Goal: Task Accomplishment & Management: Manage account settings

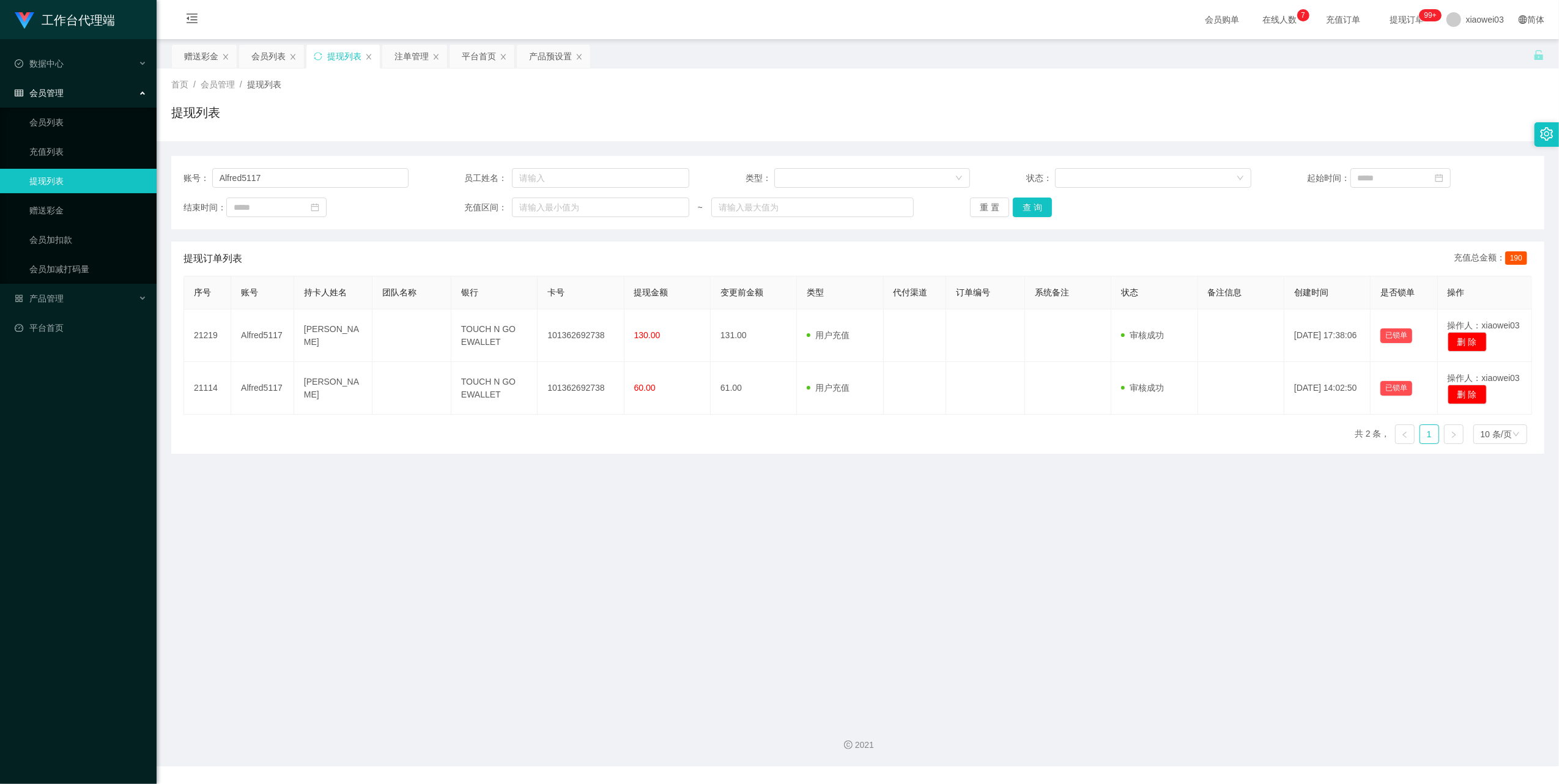
drag, startPoint x: 543, startPoint y: 55, endPoint x: 542, endPoint y: 80, distance: 25.0
click at [543, 55] on div "产品预设置" at bounding box center [550, 56] width 43 height 24
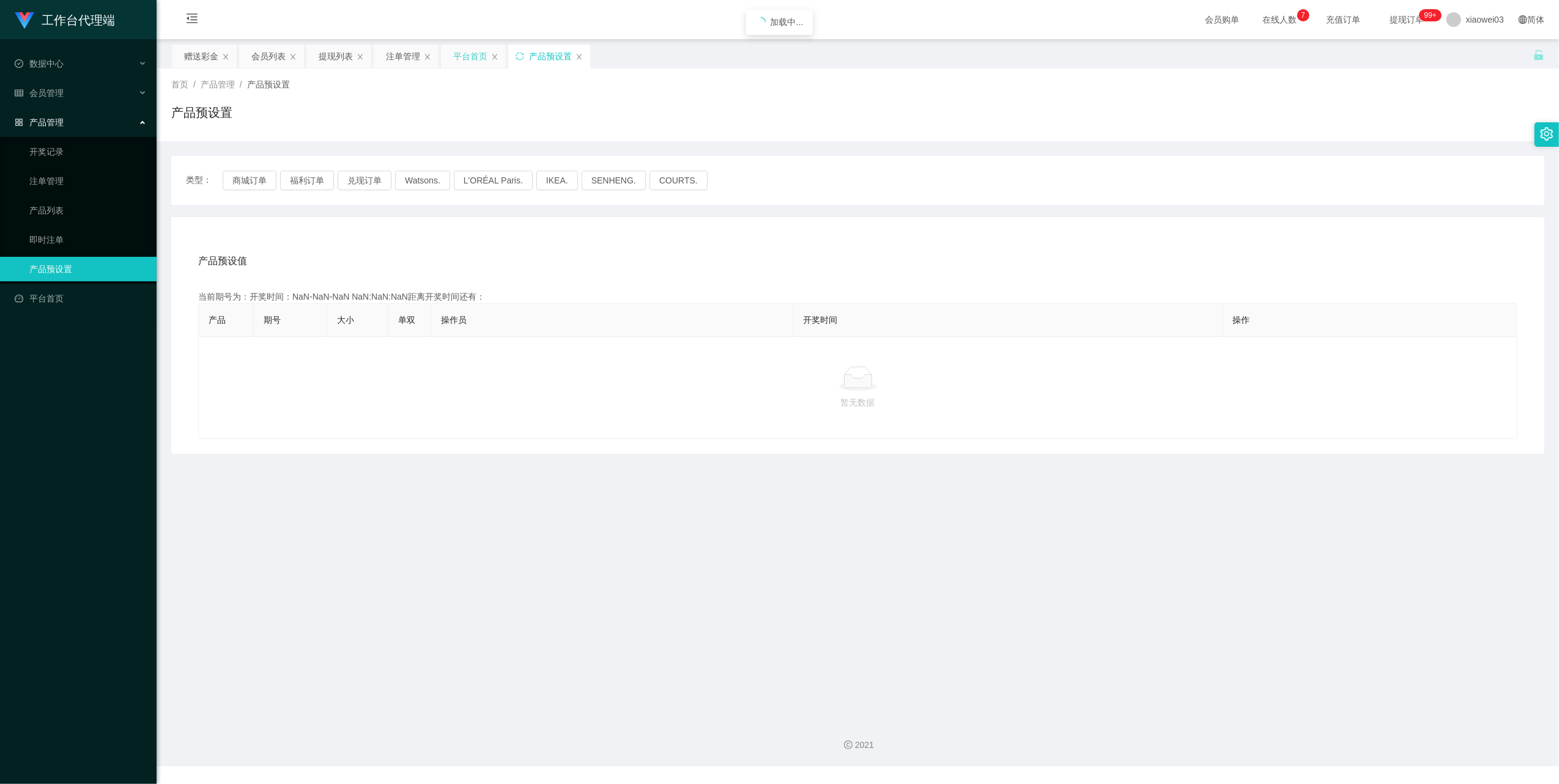
click at [478, 58] on div "平台首页" at bounding box center [470, 56] width 34 height 24
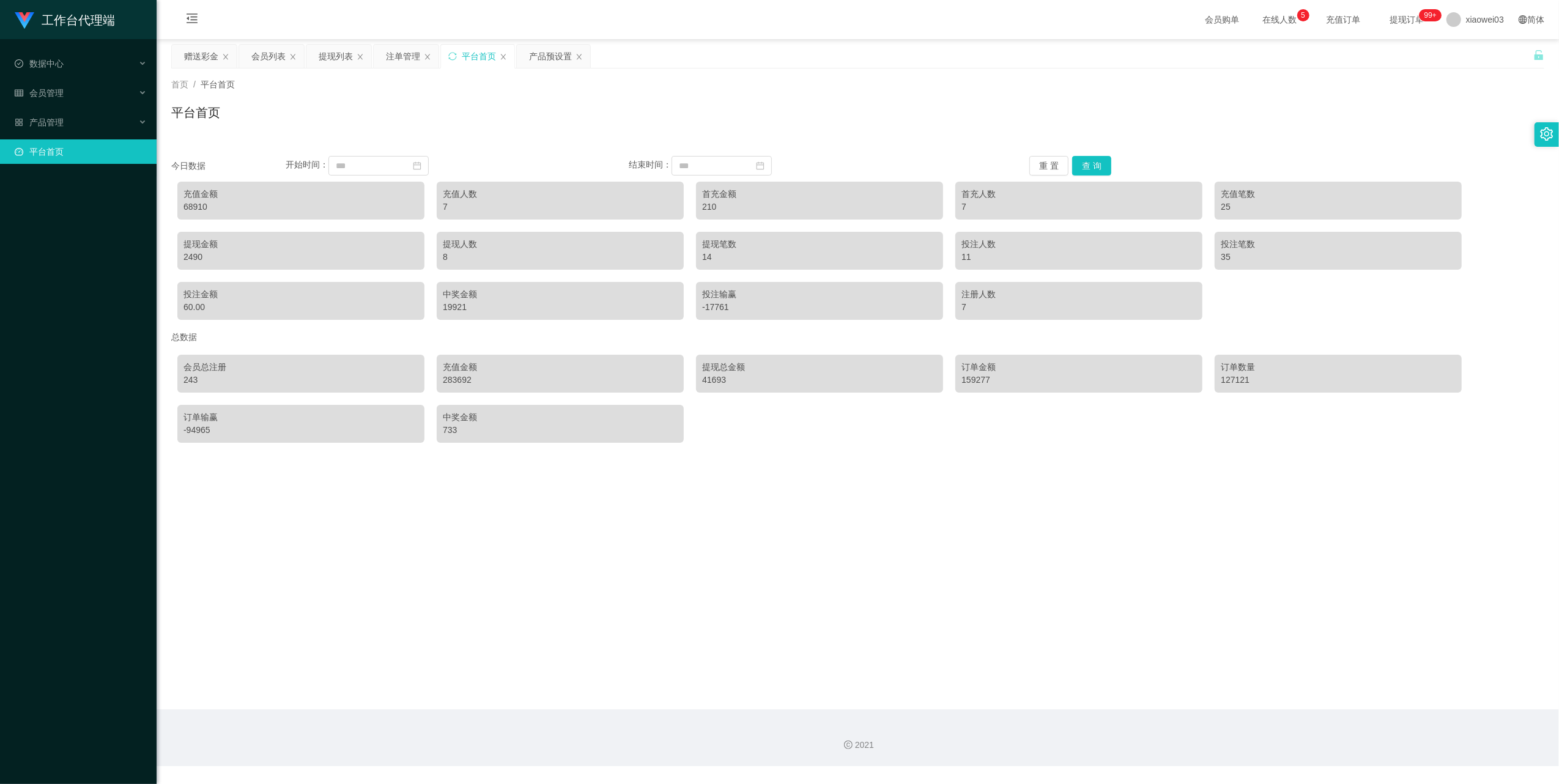
drag, startPoint x: 267, startPoint y: 56, endPoint x: 384, endPoint y: 145, distance: 147.0
click at [267, 56] on div "会员列表" at bounding box center [268, 56] width 34 height 24
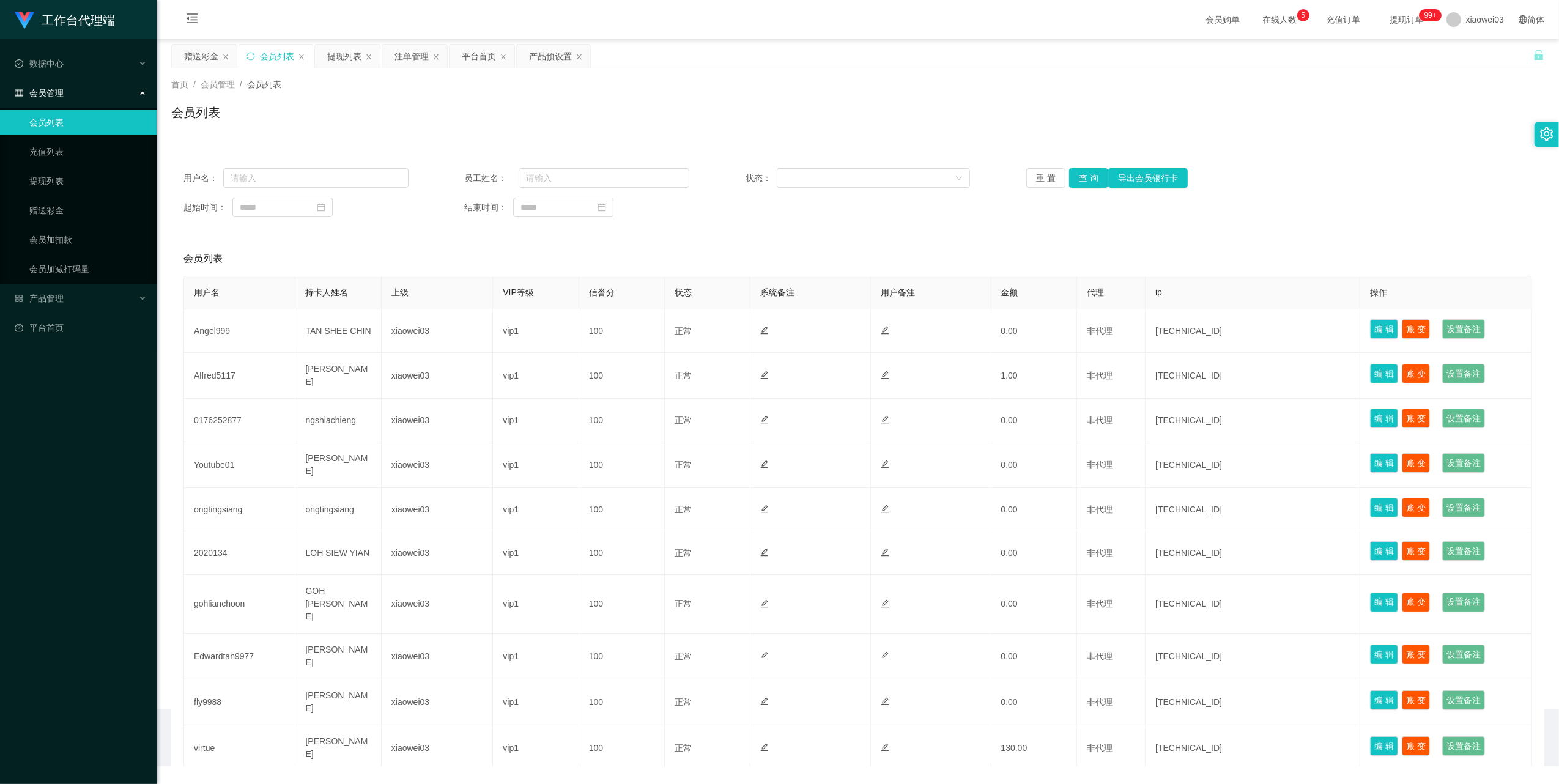
click at [199, 54] on div "赠送彩金" at bounding box center [201, 56] width 34 height 24
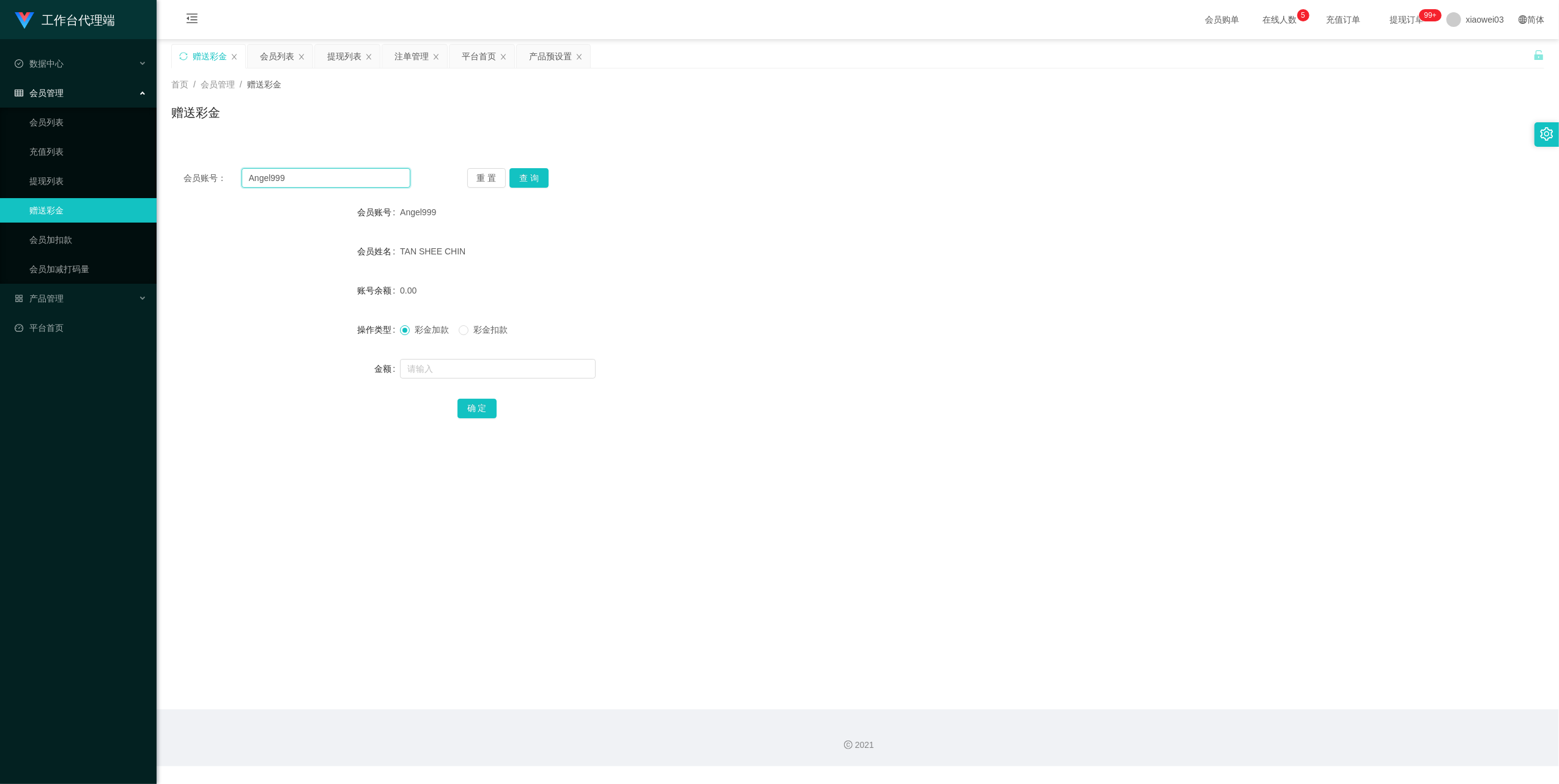
click at [325, 181] on input "Angel999" at bounding box center [326, 178] width 169 height 20
drag, startPoint x: 325, startPoint y: 181, endPoint x: 333, endPoint y: 184, distance: 8.5
click at [324, 180] on input "Angel999" at bounding box center [326, 178] width 169 height 20
paste input "gohlianchoon"
type input "gohlianchoon"
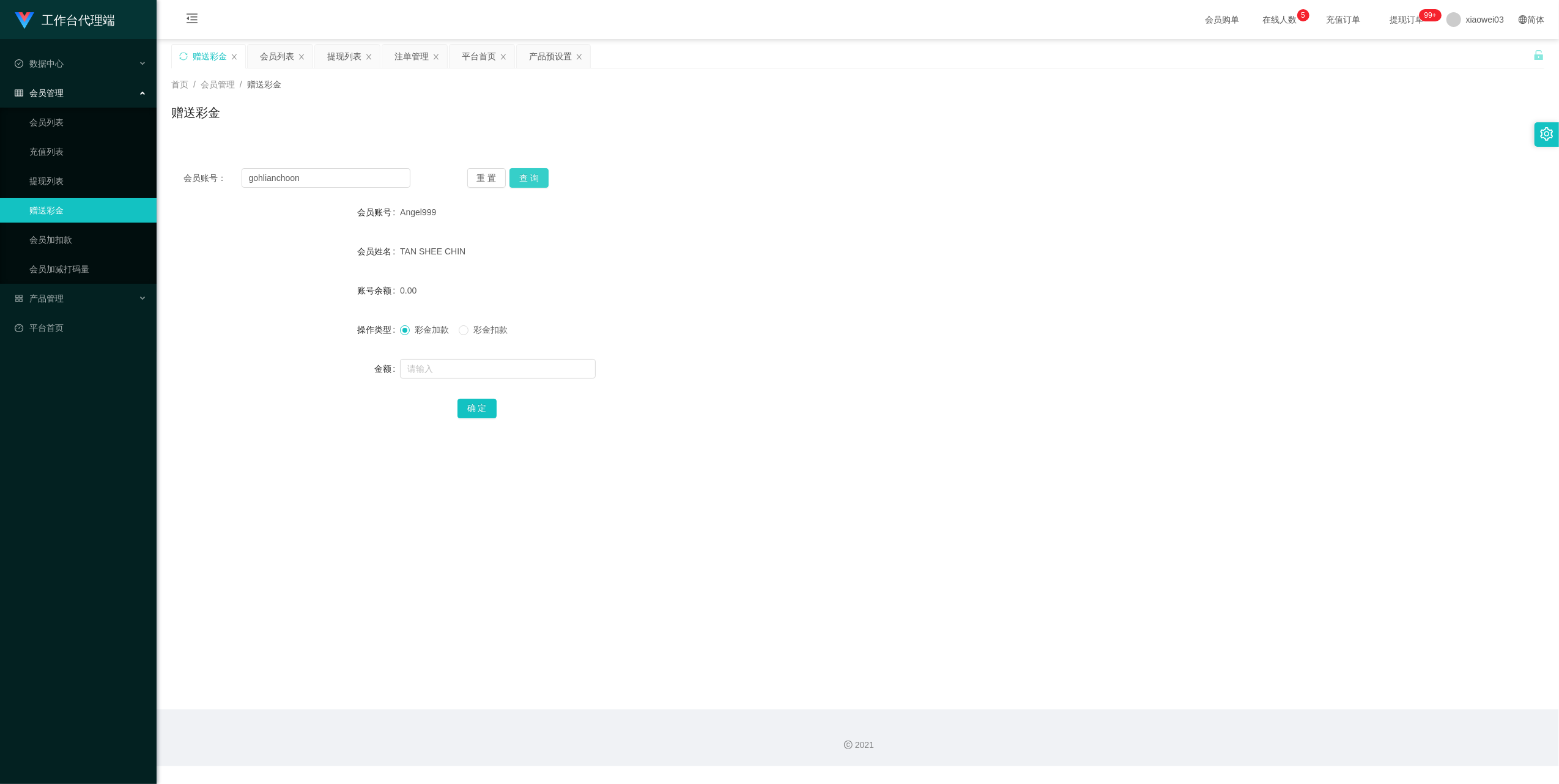
click at [524, 179] on button "查 询" at bounding box center [530, 178] width 40 height 20
click at [524, 179] on button "查 询" at bounding box center [536, 178] width 52 height 20
click at [524, 179] on button "查 询" at bounding box center [530, 178] width 40 height 20
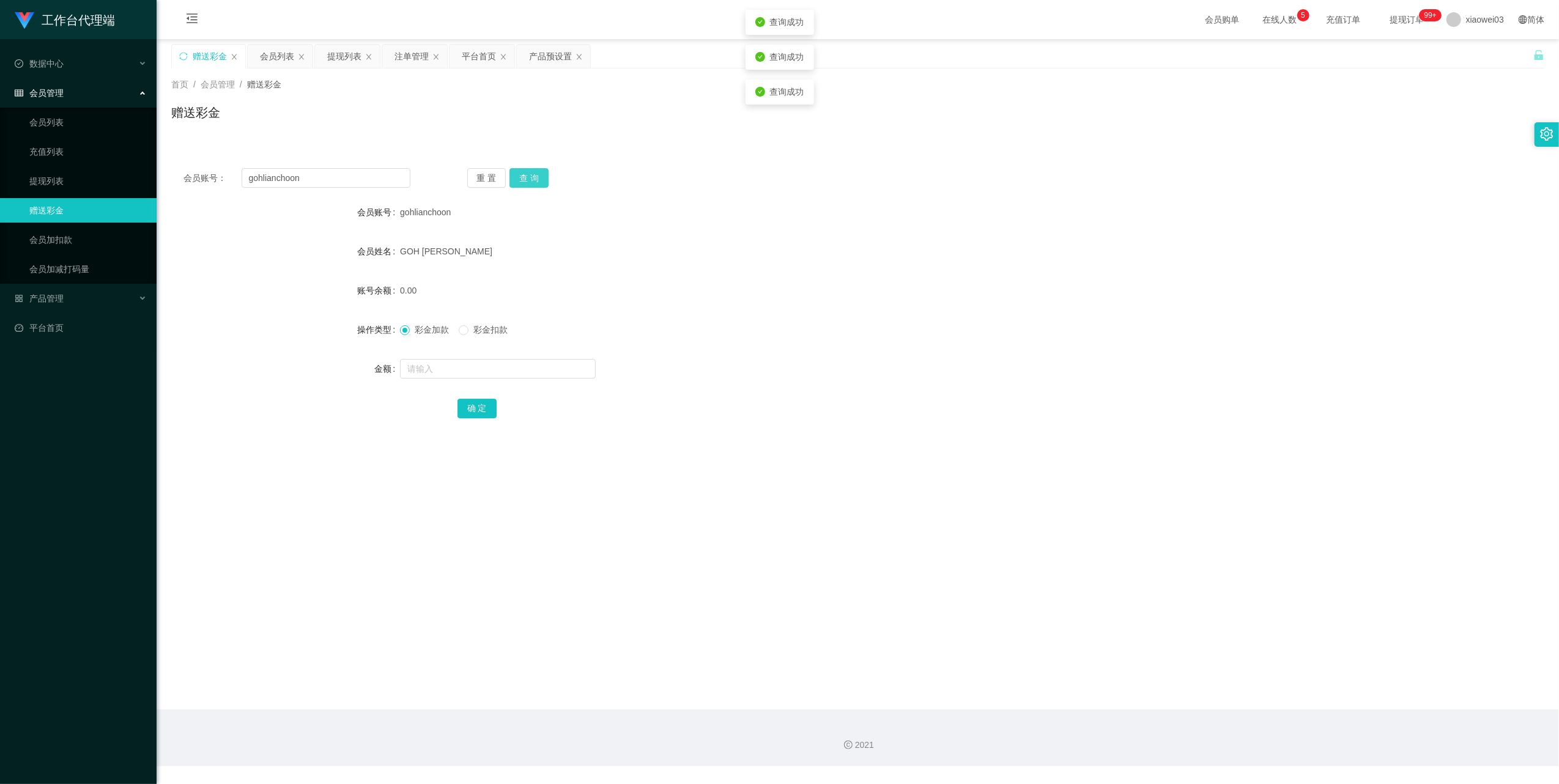
click at [524, 179] on button "查 询" at bounding box center [530, 178] width 40 height 20
click at [524, 179] on div "重 置 查 询" at bounding box center [580, 178] width 227 height 20
drag, startPoint x: 524, startPoint y: 179, endPoint x: 567, endPoint y: 226, distance: 63.7
click at [532, 192] on div "会员账号： gohlianchoon 重 置 查 询 会员账号 gohlianchoon 会员姓名 [PERSON_NAME] 账号余额 0.00 操作类型 …" at bounding box center [858, 301] width 1374 height 291
click at [529, 372] on input "text" at bounding box center [498, 369] width 196 height 20
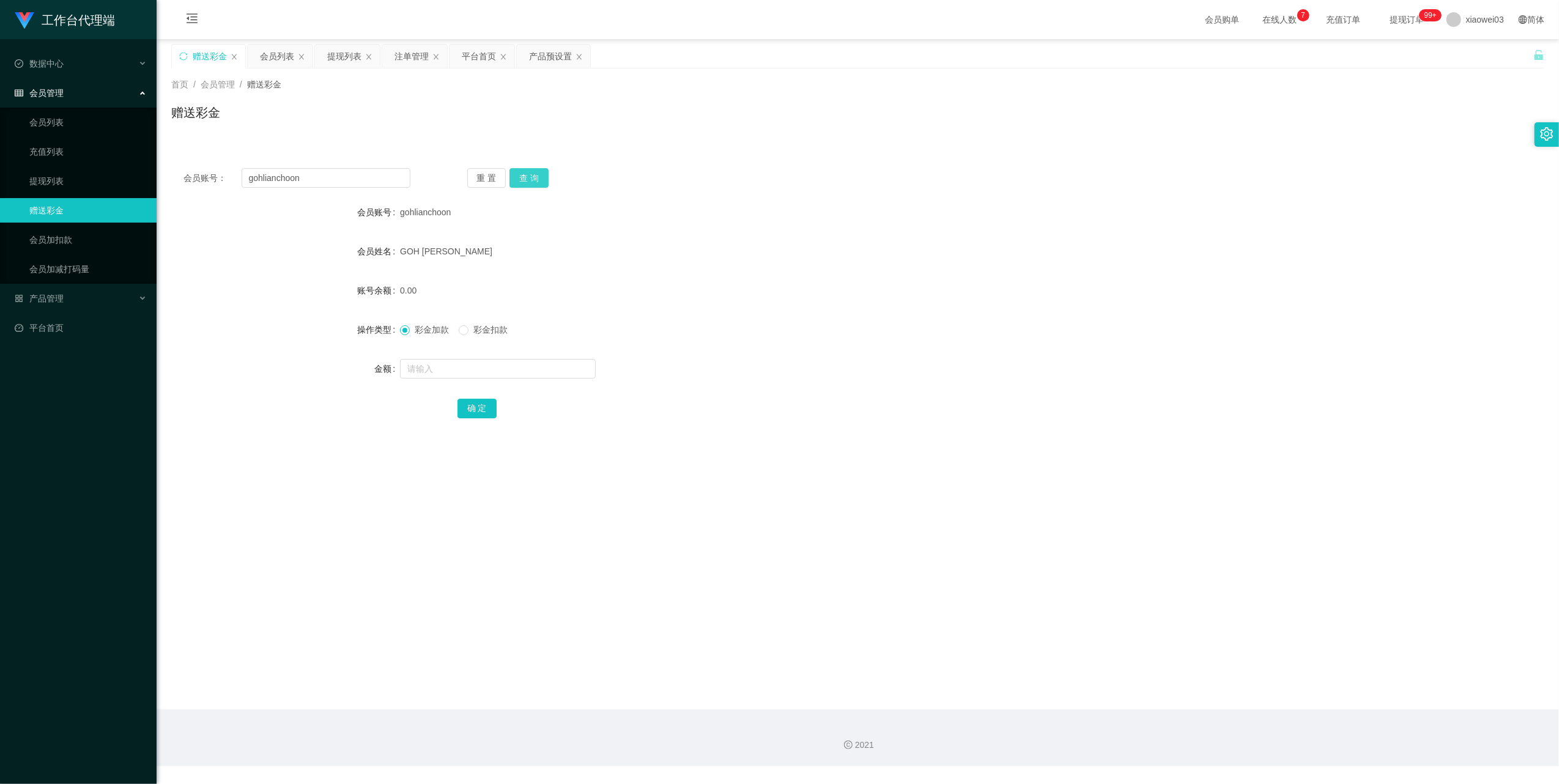
click at [520, 174] on button "查 询" at bounding box center [530, 178] width 40 height 20
click at [485, 369] on input "text" at bounding box center [498, 369] width 196 height 20
type input "60"
click at [480, 404] on button "确 定" at bounding box center [477, 409] width 40 height 20
click at [417, 52] on div "注单管理" at bounding box center [411, 56] width 34 height 24
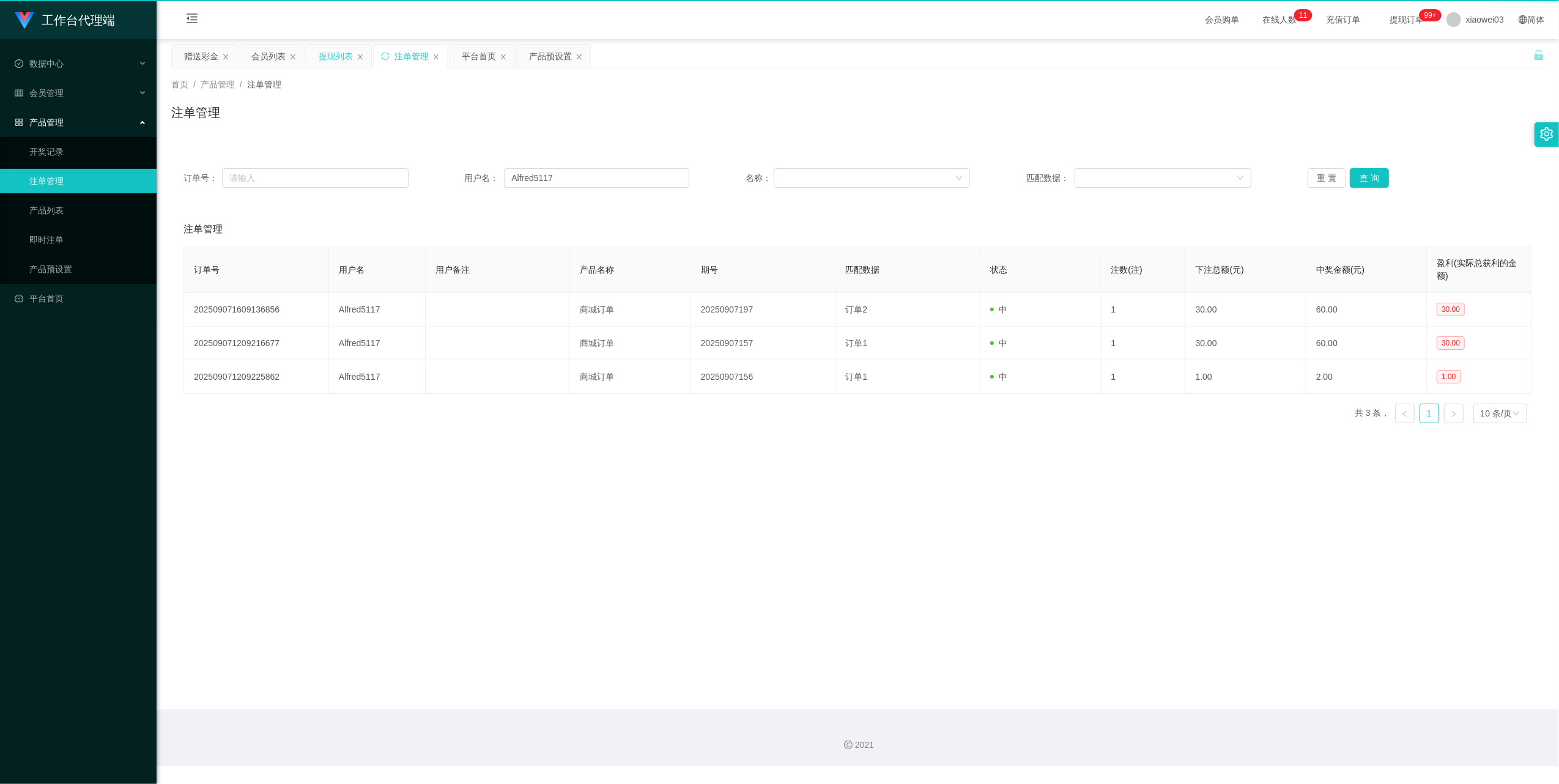
click at [340, 60] on div "提现列表" at bounding box center [335, 56] width 34 height 24
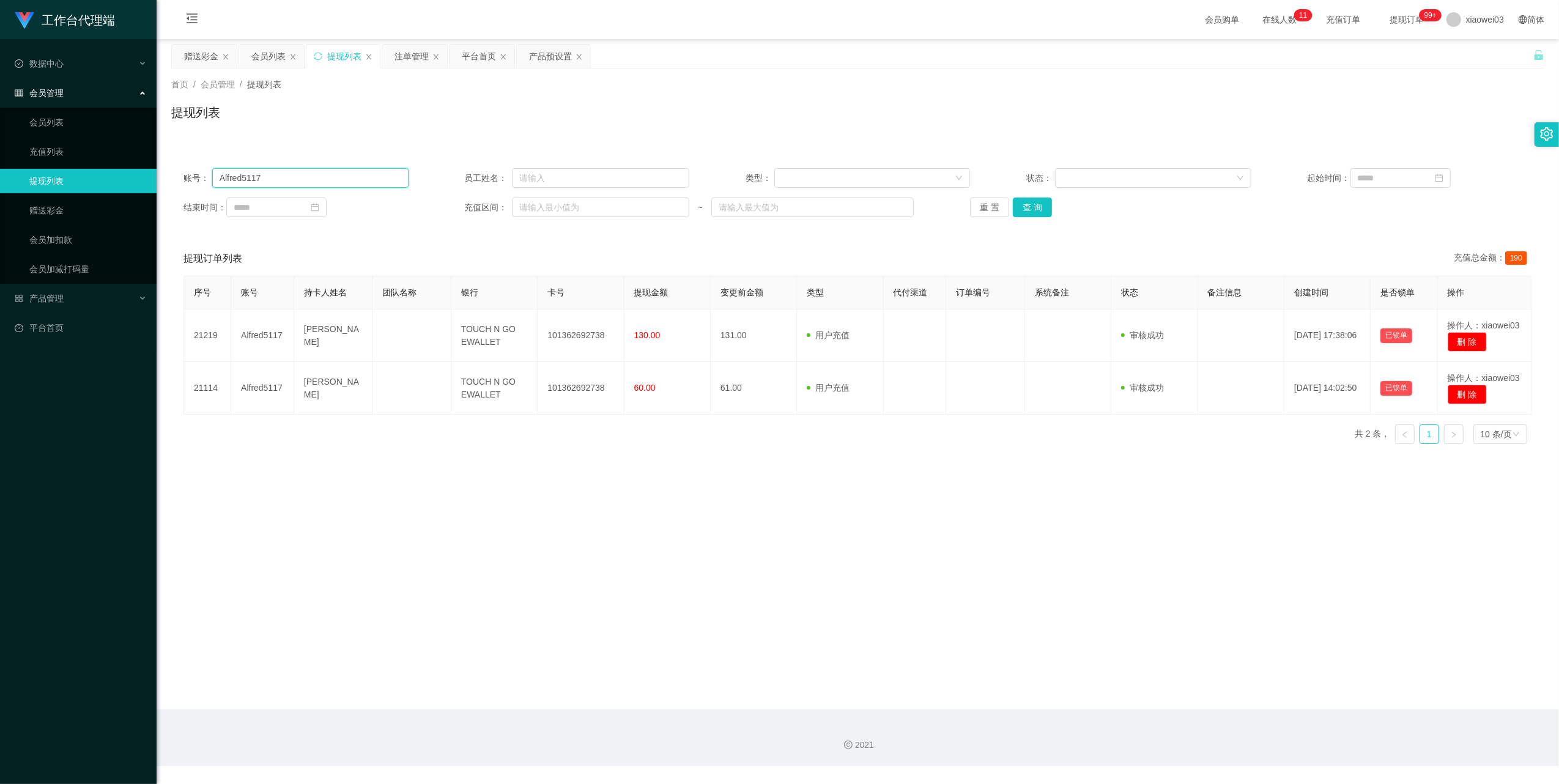
click at [346, 180] on input "Alfred5117" at bounding box center [310, 178] width 196 height 20
paste input "gohlianchoon"
type input "gohlianchoon"
click at [1048, 211] on div "重 置 查 询" at bounding box center [1083, 207] width 225 height 20
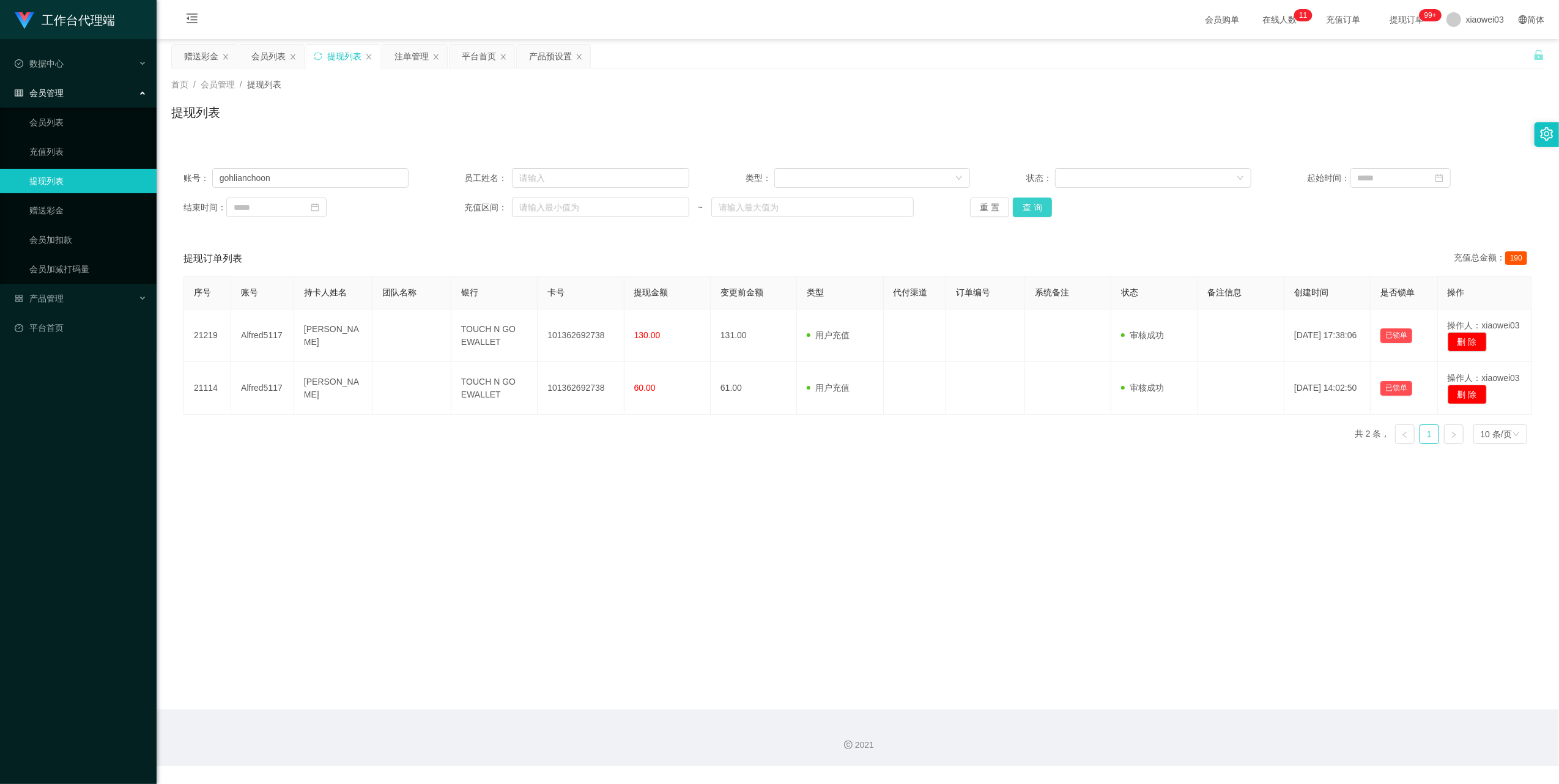
click at [1033, 206] on button "查 询" at bounding box center [1032, 207] width 40 height 20
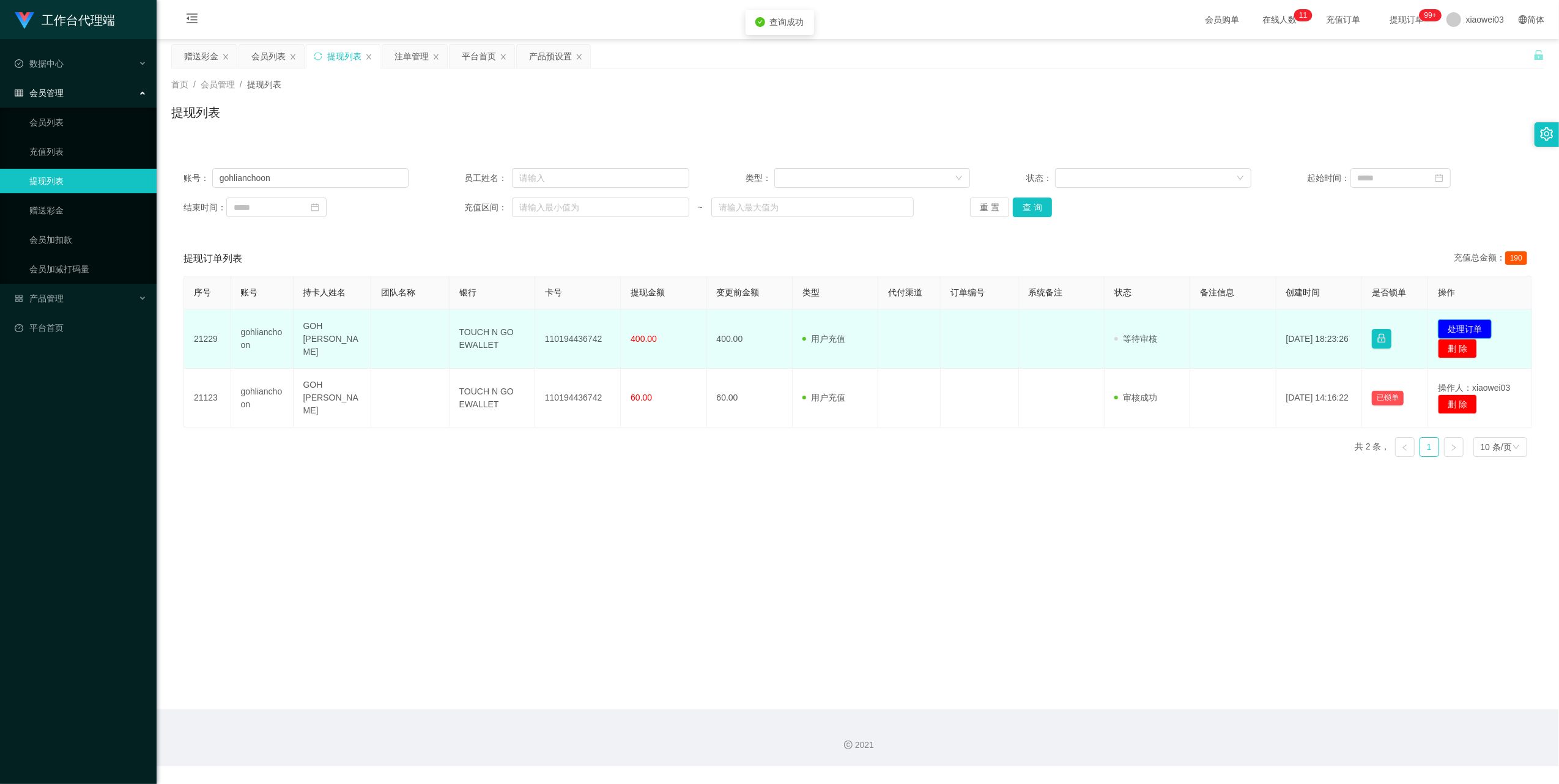
click at [1471, 323] on button "处理订单" at bounding box center [1465, 329] width 54 height 20
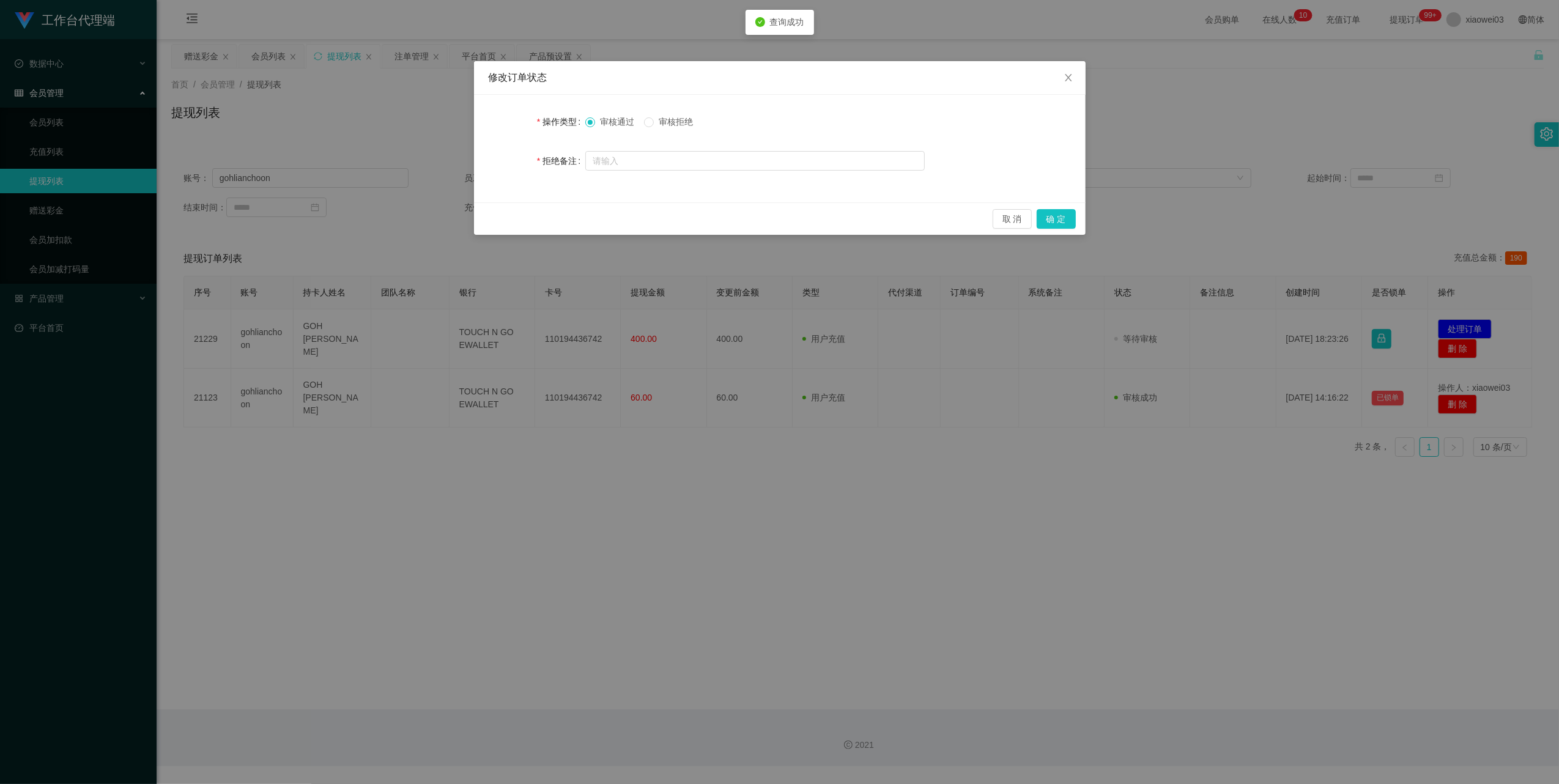
click at [667, 117] on span "审核拒绝" at bounding box center [676, 122] width 44 height 10
click at [690, 162] on input "text" at bounding box center [755, 161] width 340 height 20
type input "积"
type input "积分提现错误"
click at [1064, 221] on button "确 定" at bounding box center [1057, 219] width 40 height 20
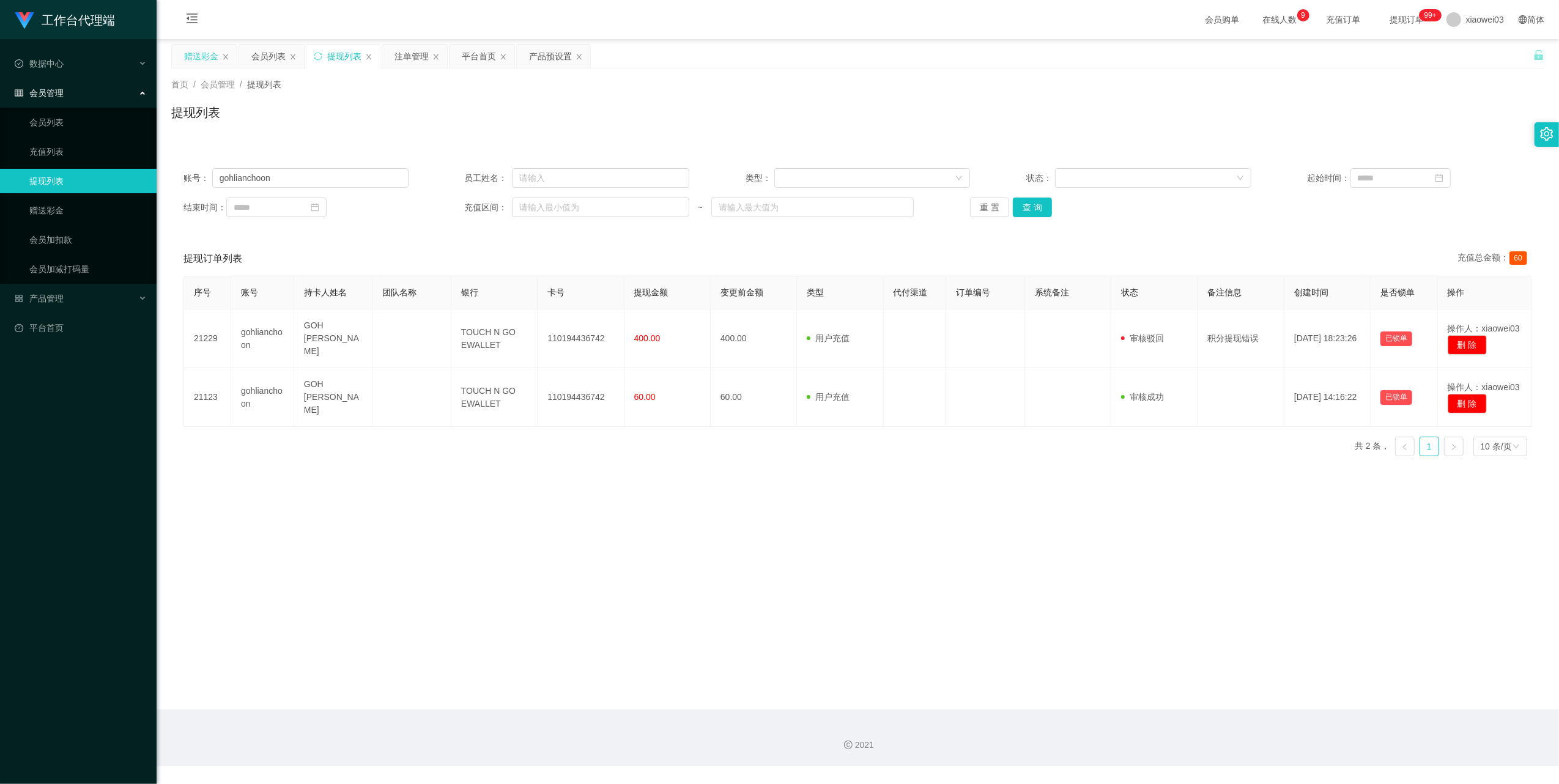
click at [198, 59] on div "赠送彩金" at bounding box center [201, 56] width 34 height 24
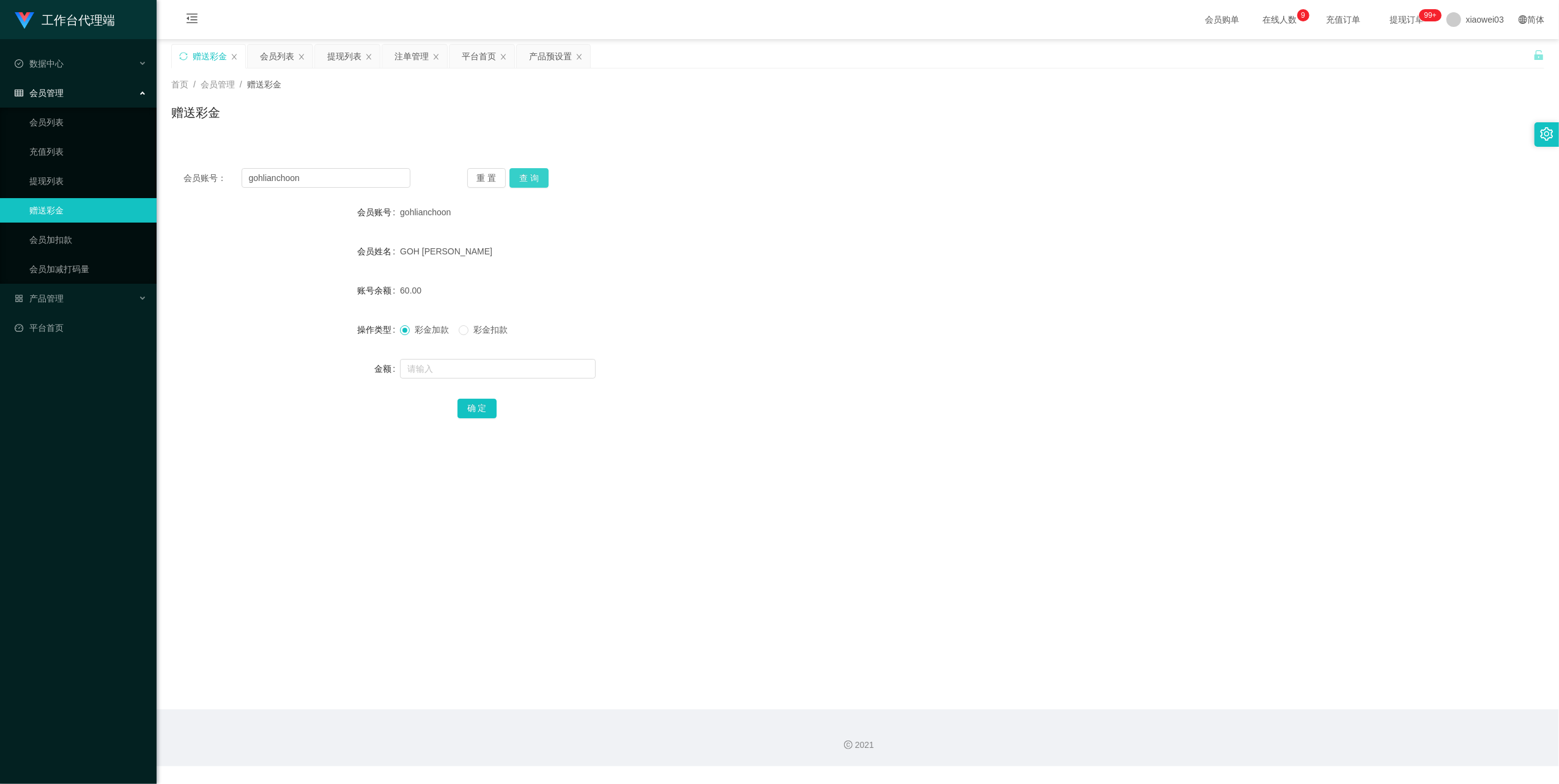
click at [525, 174] on button "查 询" at bounding box center [530, 178] width 40 height 20
drag, startPoint x: 531, startPoint y: 174, endPoint x: 725, endPoint y: 172, distance: 194.0
click at [531, 174] on button "查 询" at bounding box center [530, 178] width 40 height 20
click at [348, 57] on div "提现列表" at bounding box center [344, 56] width 34 height 24
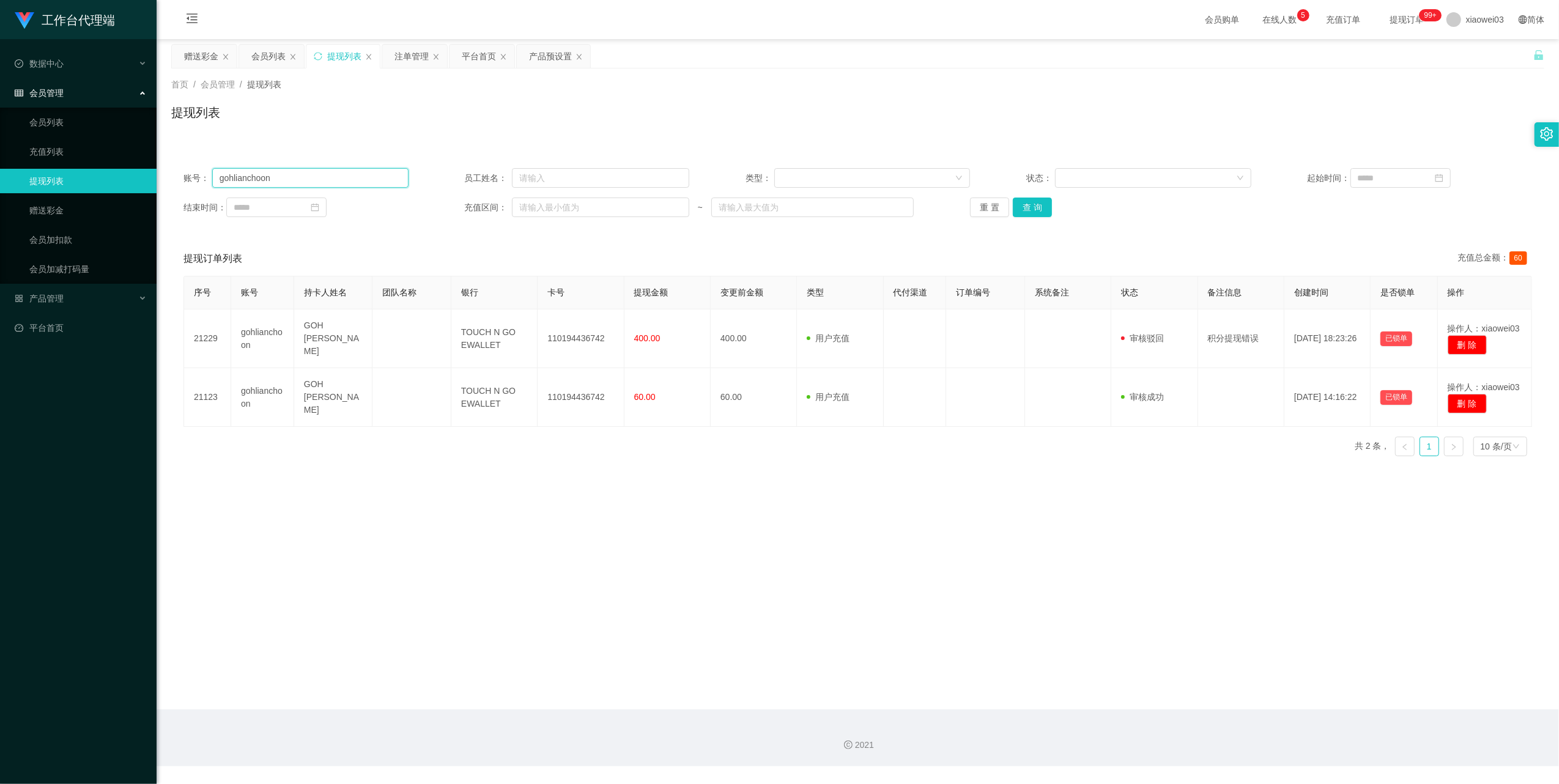
click at [385, 169] on input "gohlianchoon" at bounding box center [310, 178] width 196 height 20
drag, startPoint x: 385, startPoint y: 169, endPoint x: 498, endPoint y: 213, distance: 121.3
click at [385, 169] on input "gohlianchoon" at bounding box center [310, 178] width 196 height 20
click at [1031, 207] on button "查 询" at bounding box center [1032, 207] width 40 height 20
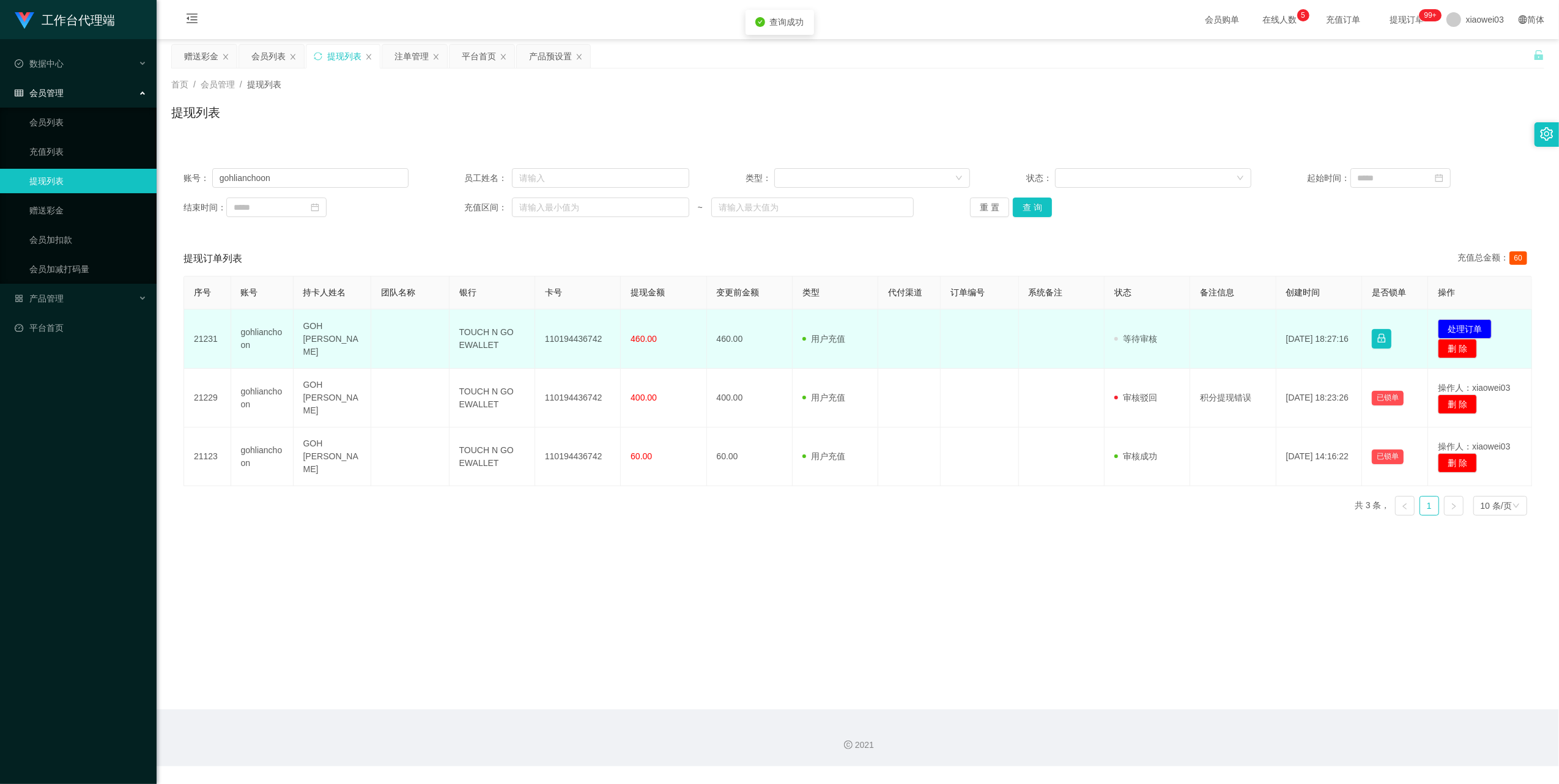
click at [590, 336] on td "110194436742" at bounding box center [577, 339] width 86 height 59
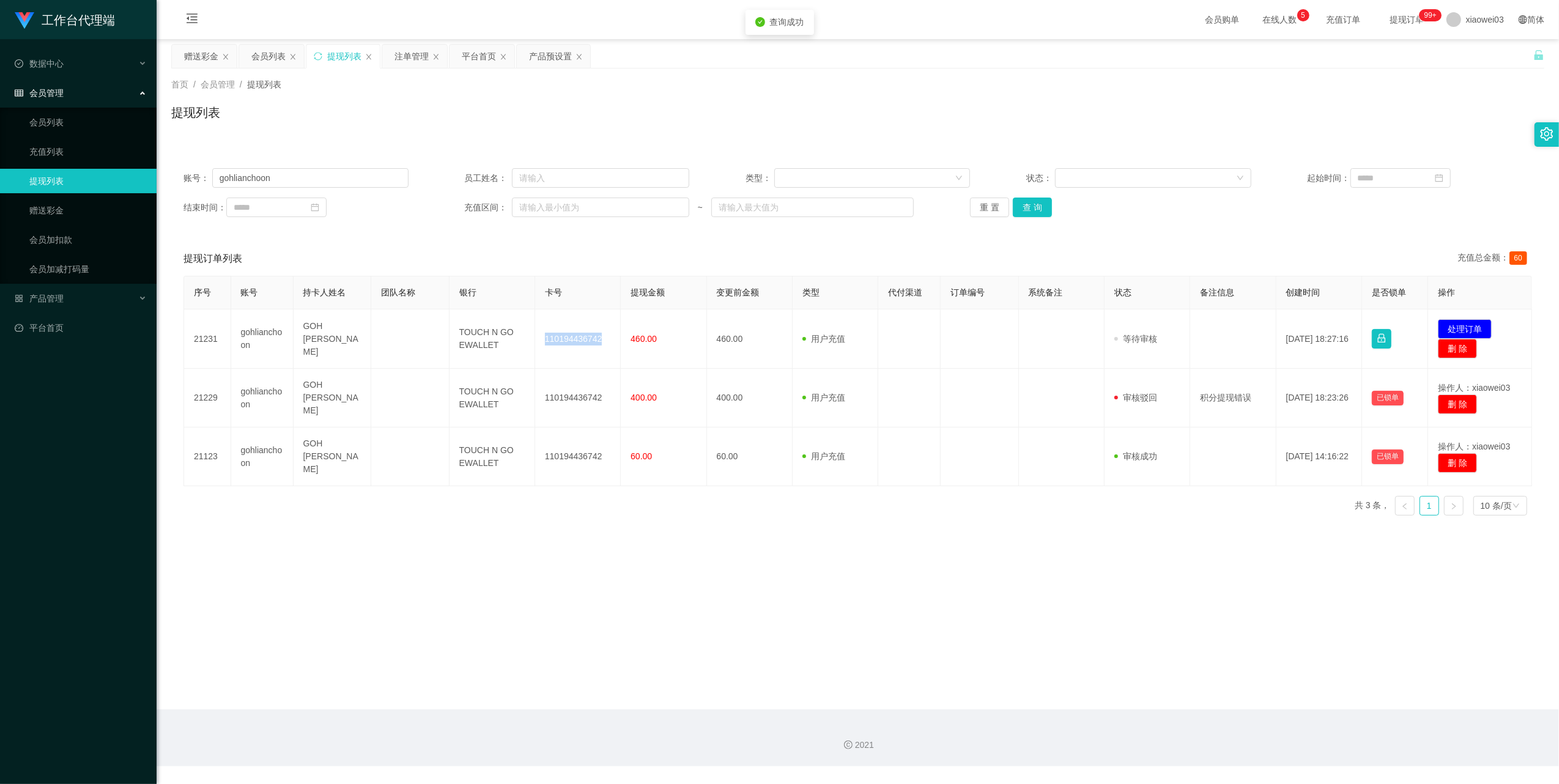
copy td "110194436742"
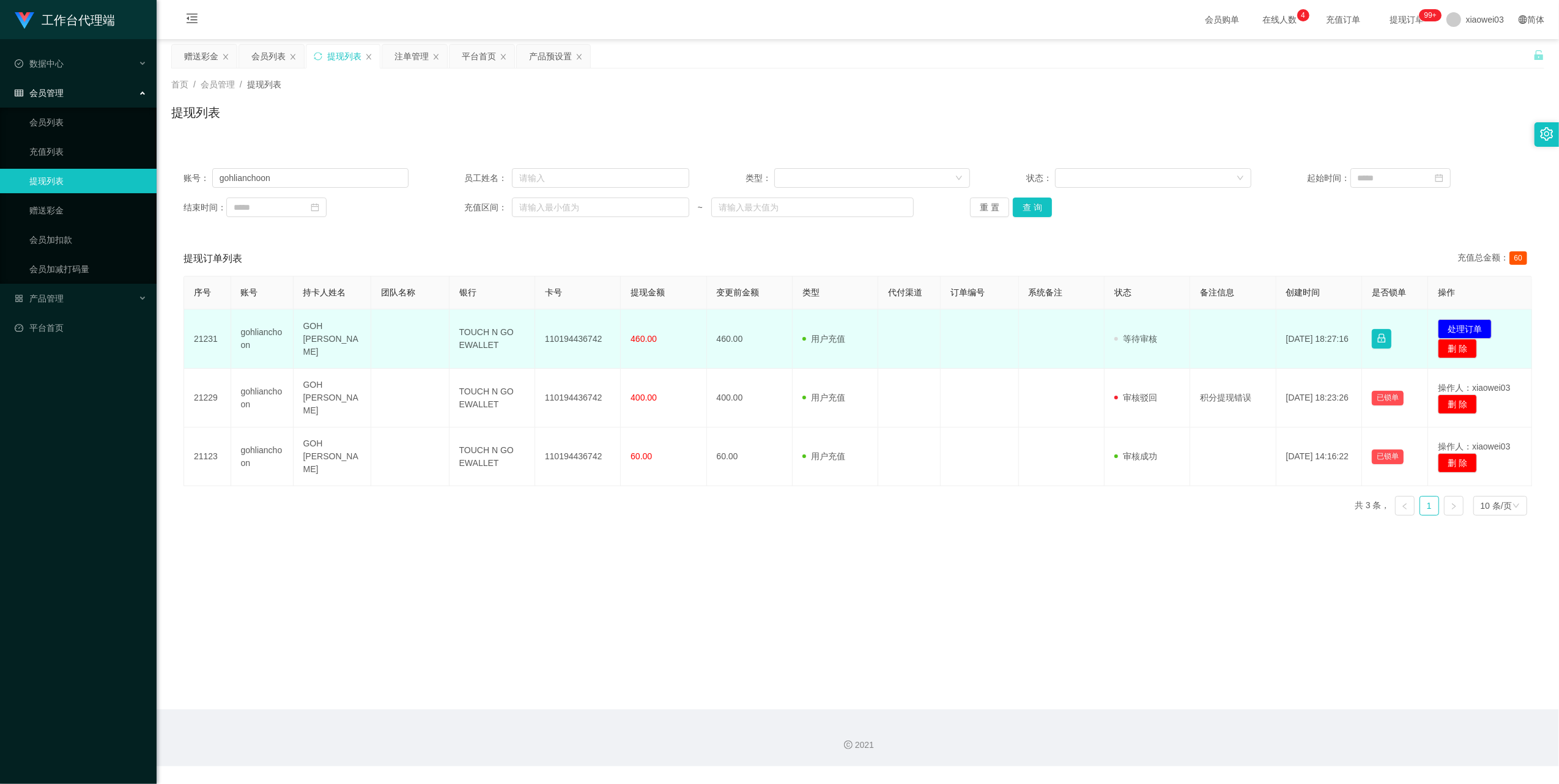
click at [473, 339] on td "TOUCH N GO EWALLET" at bounding box center [492, 339] width 86 height 59
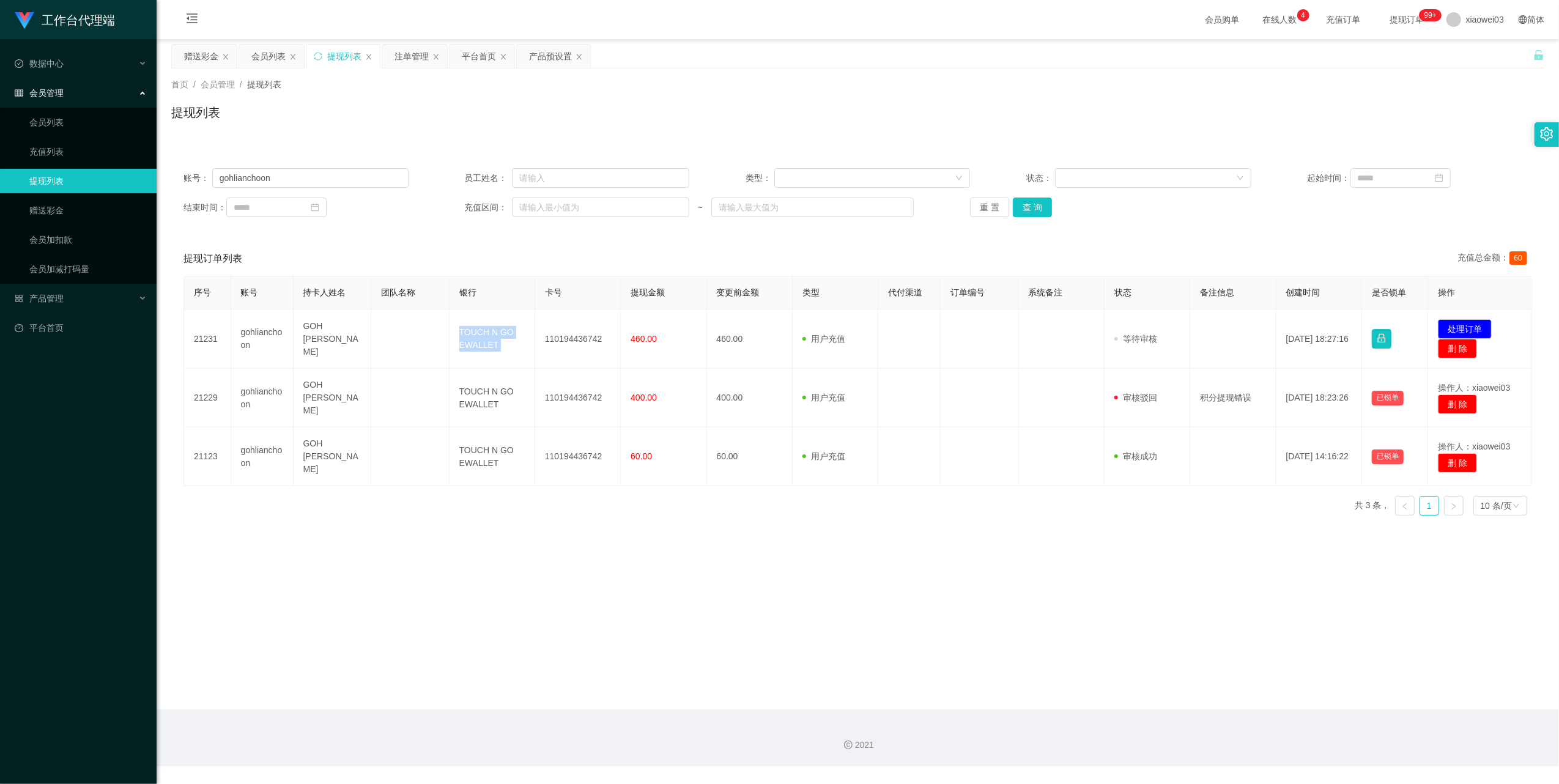
copy td "TOUCH N GO EWALLET"
drag, startPoint x: 1453, startPoint y: 324, endPoint x: 1387, endPoint y: 311, distance: 67.3
click at [1453, 324] on button "处理订单" at bounding box center [1465, 329] width 54 height 20
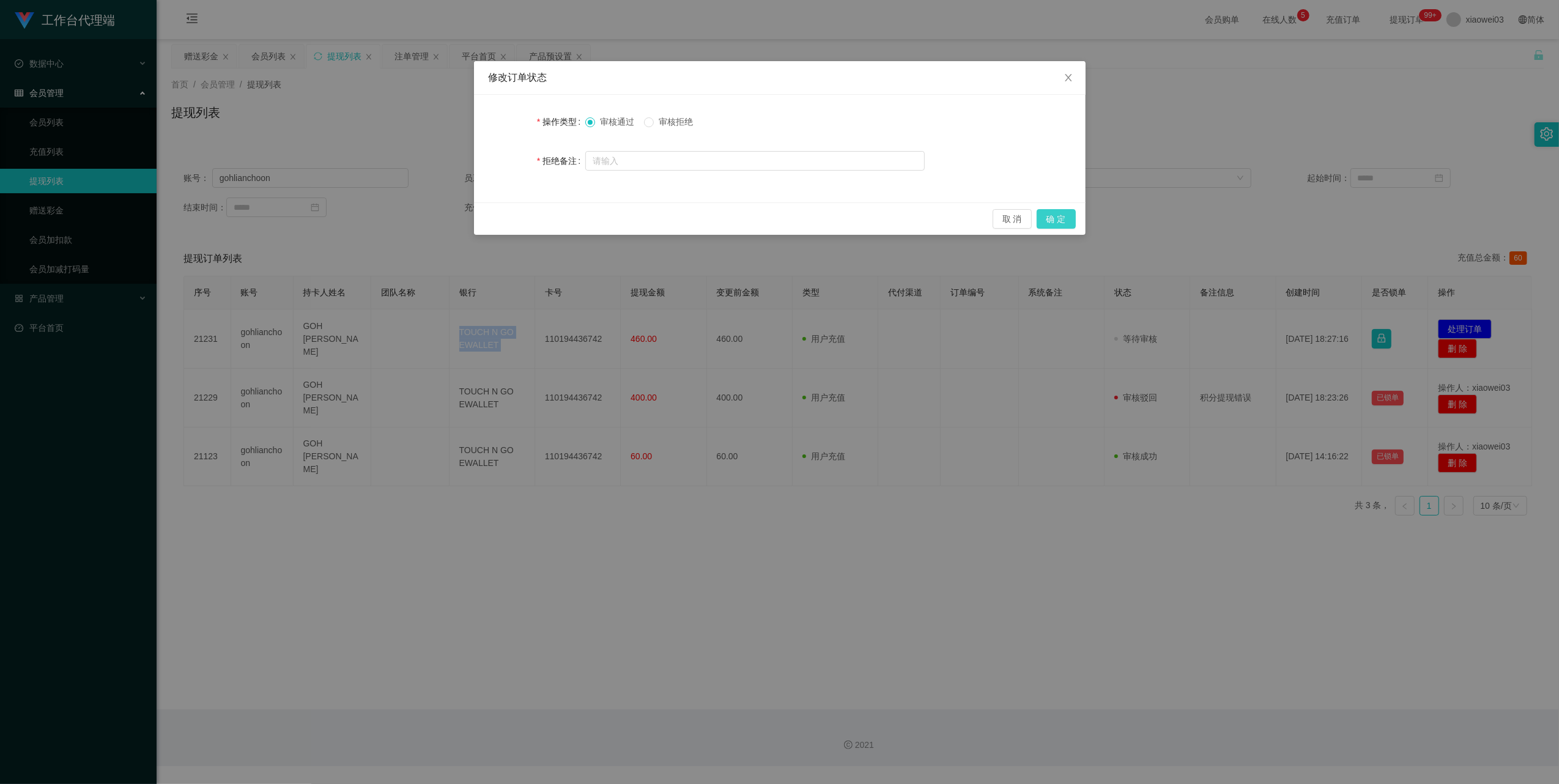
click at [1062, 216] on button "确 定" at bounding box center [1057, 219] width 40 height 20
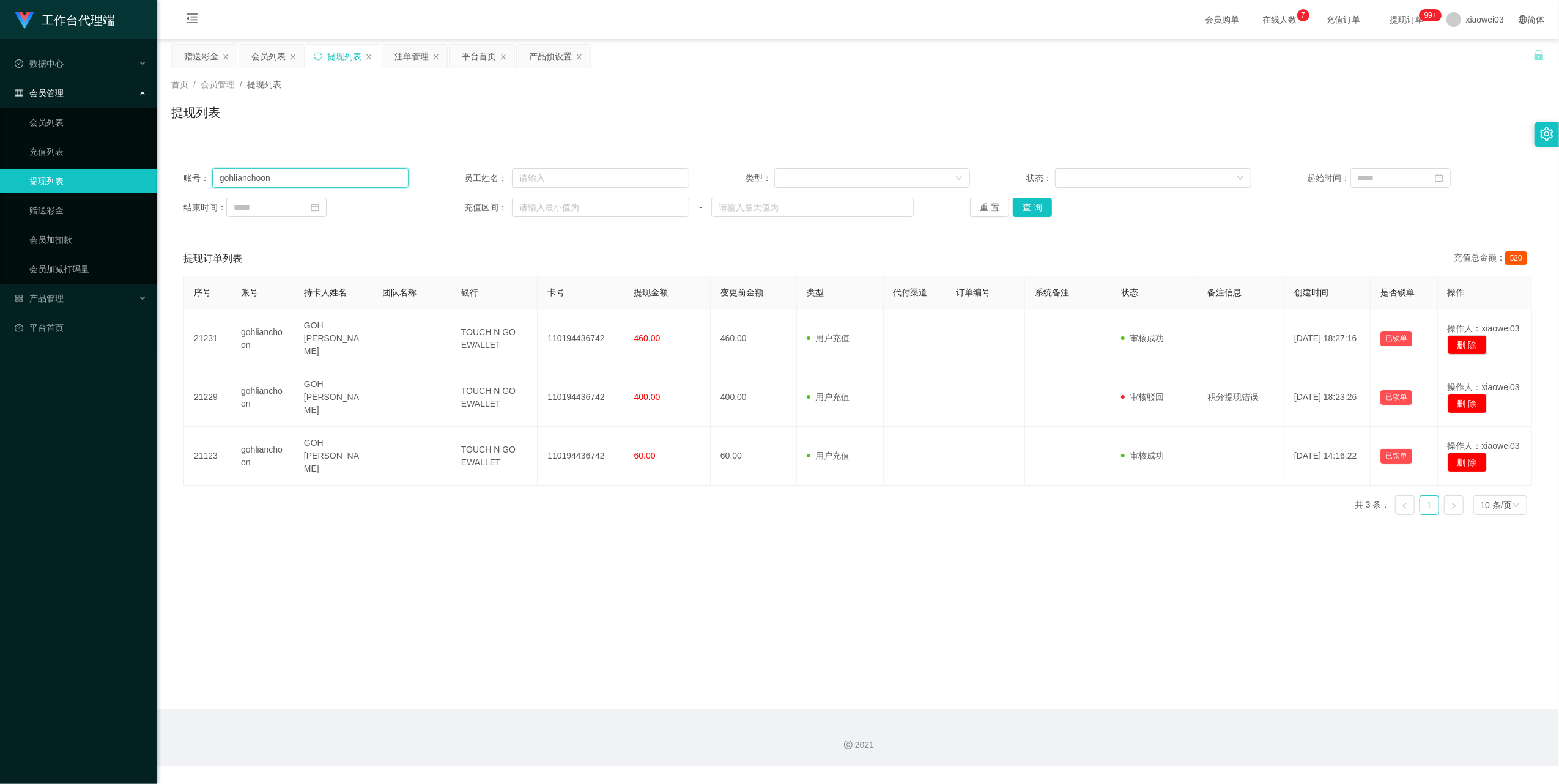
click at [368, 176] on input "gohlianchoon" at bounding box center [310, 178] width 196 height 20
paste input "Youtube01"
paste input "text"
click at [1030, 206] on button "查 询" at bounding box center [1032, 207] width 40 height 20
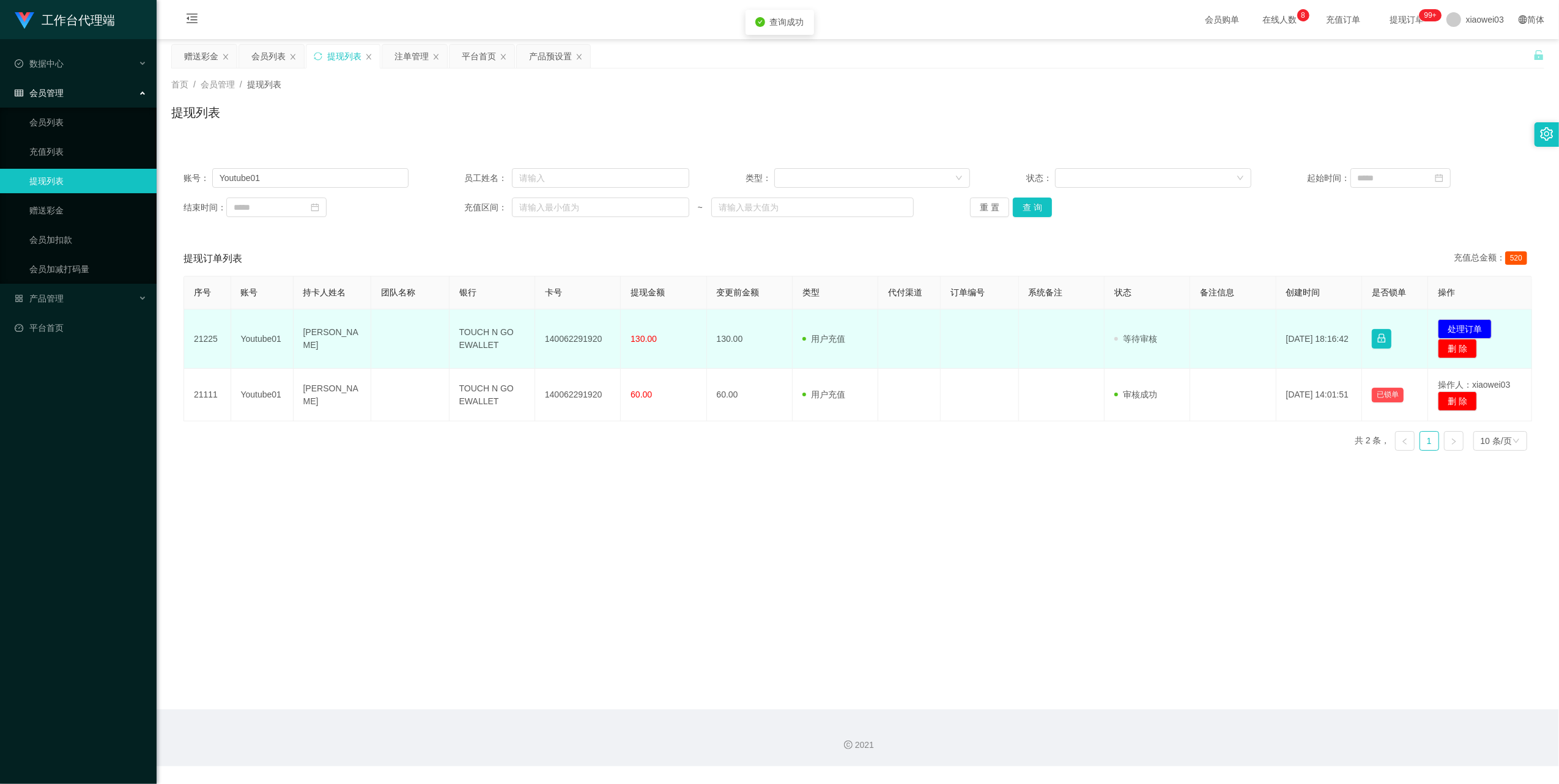
click at [591, 337] on td "140062291920" at bounding box center [577, 339] width 86 height 59
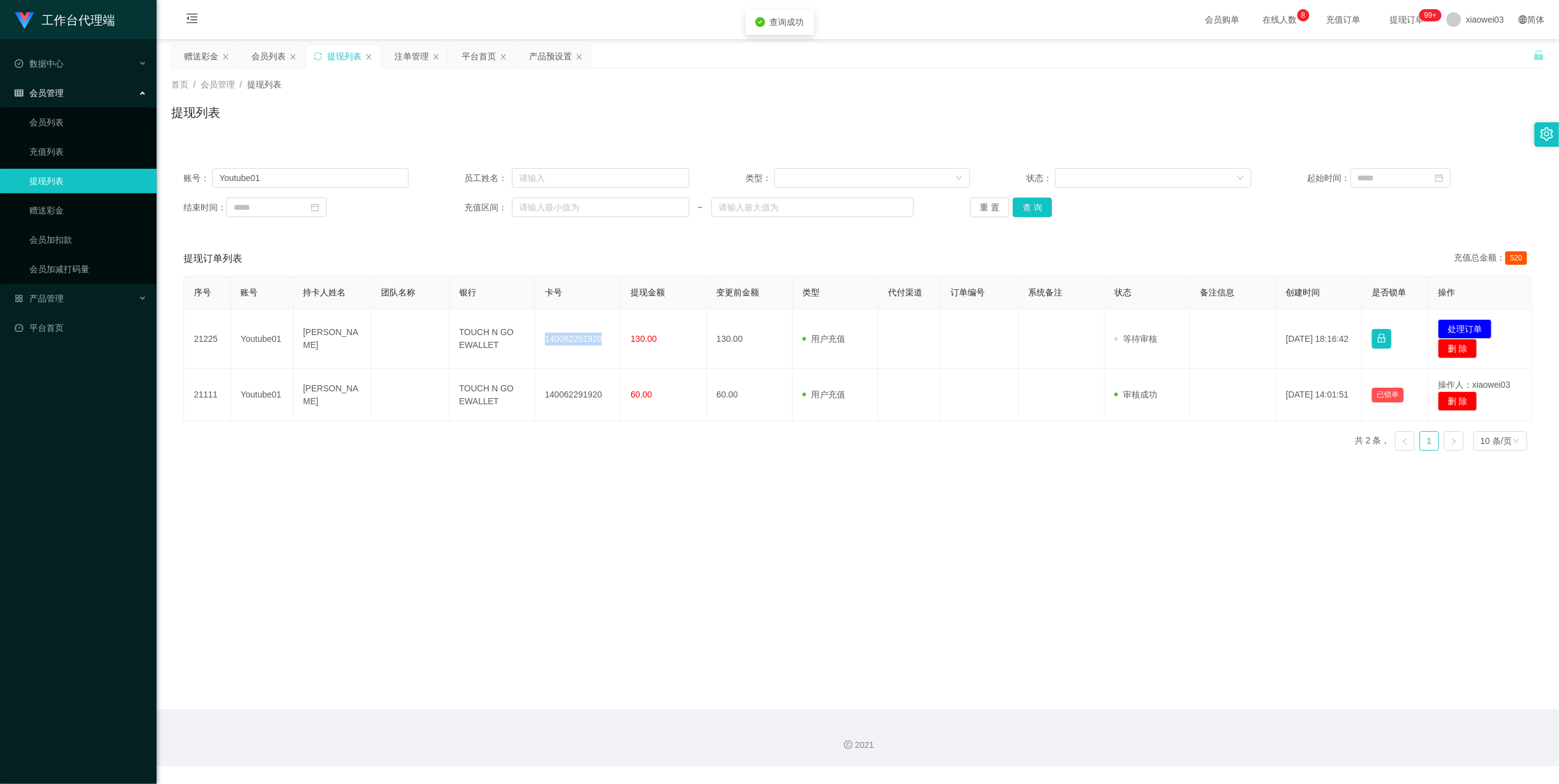
copy td "140062291920"
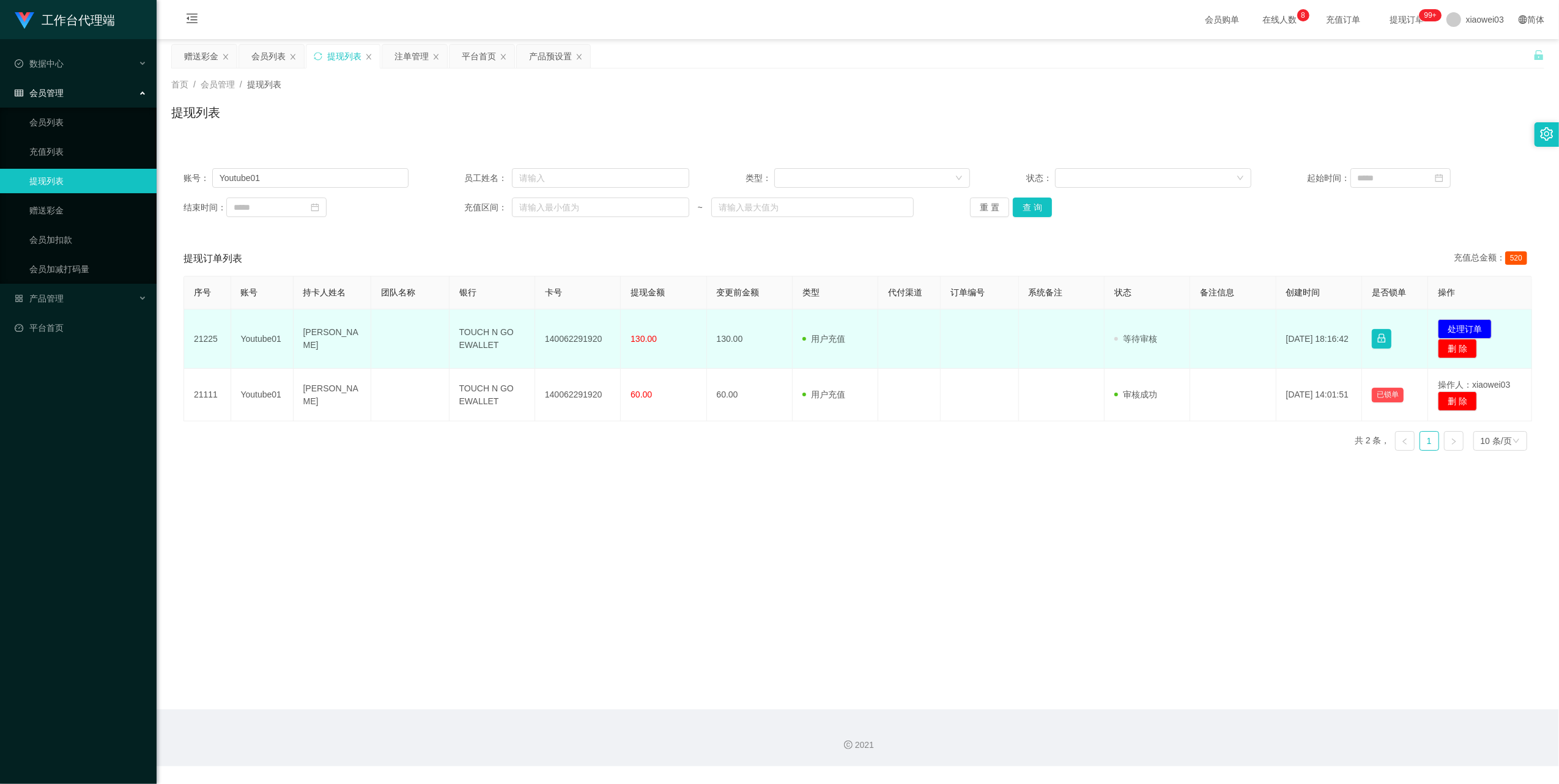
click at [466, 337] on td "TOUCH N GO EWALLET" at bounding box center [492, 339] width 86 height 59
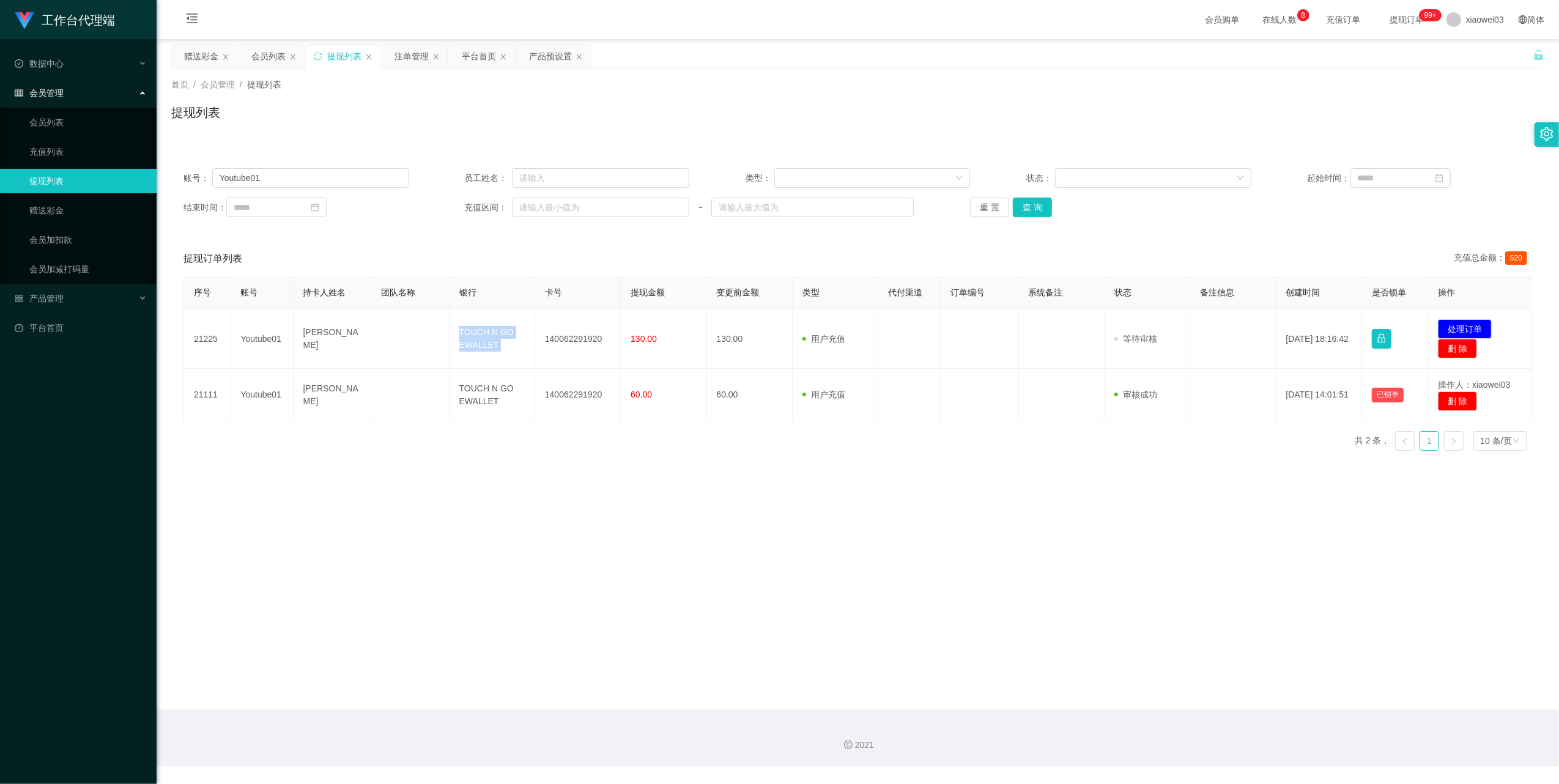
copy td "TOUCH N GO EWALLET"
drag, startPoint x: 1447, startPoint y: 328, endPoint x: 1273, endPoint y: 321, distance: 174.1
click at [1447, 328] on button "处理订单" at bounding box center [1465, 329] width 54 height 20
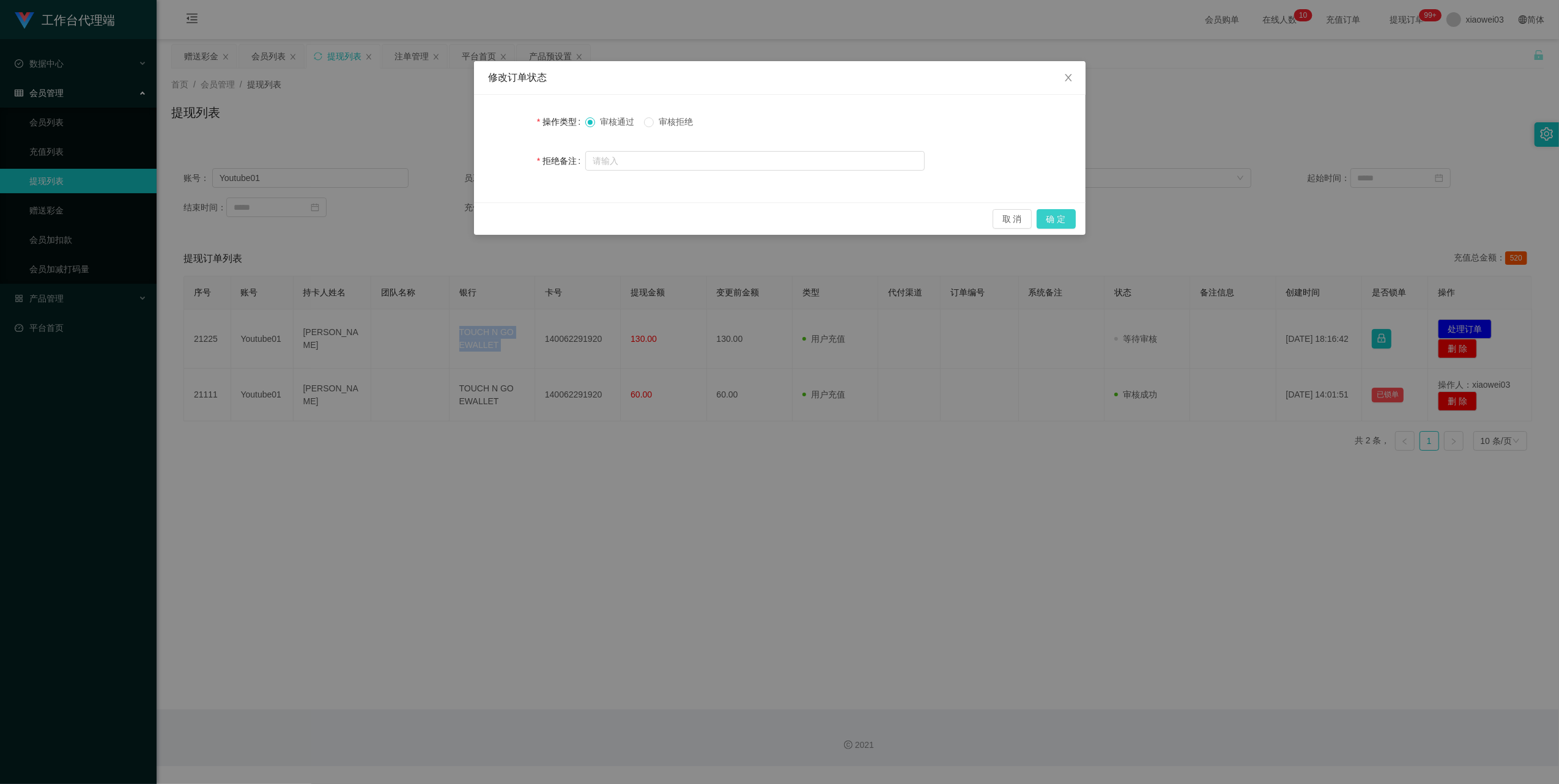
drag, startPoint x: 1060, startPoint y: 223, endPoint x: 1077, endPoint y: 221, distance: 17.1
click at [1059, 223] on button "确 定" at bounding box center [1057, 219] width 40 height 20
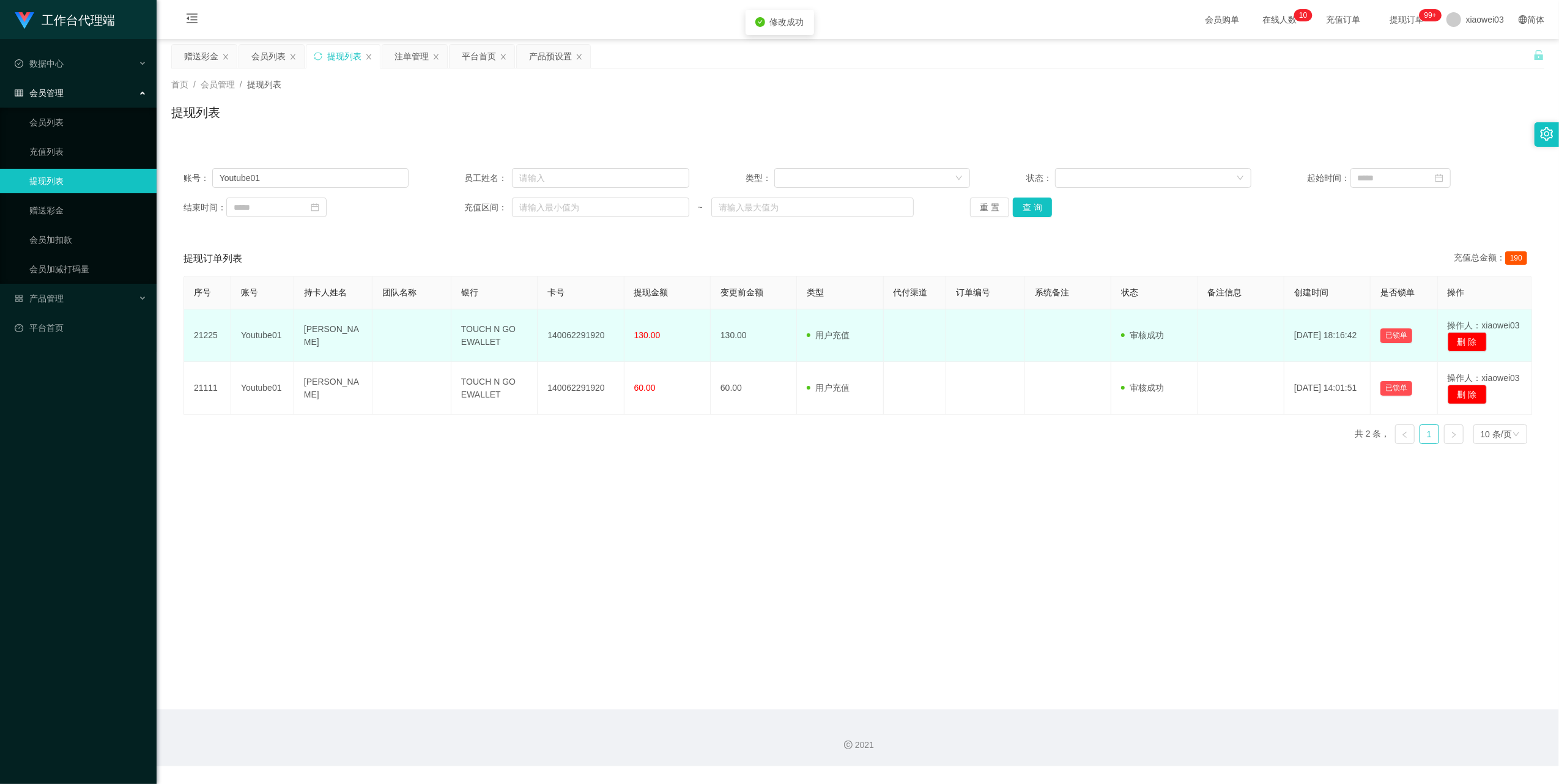
click at [582, 334] on td "140062291920" at bounding box center [581, 335] width 87 height 52
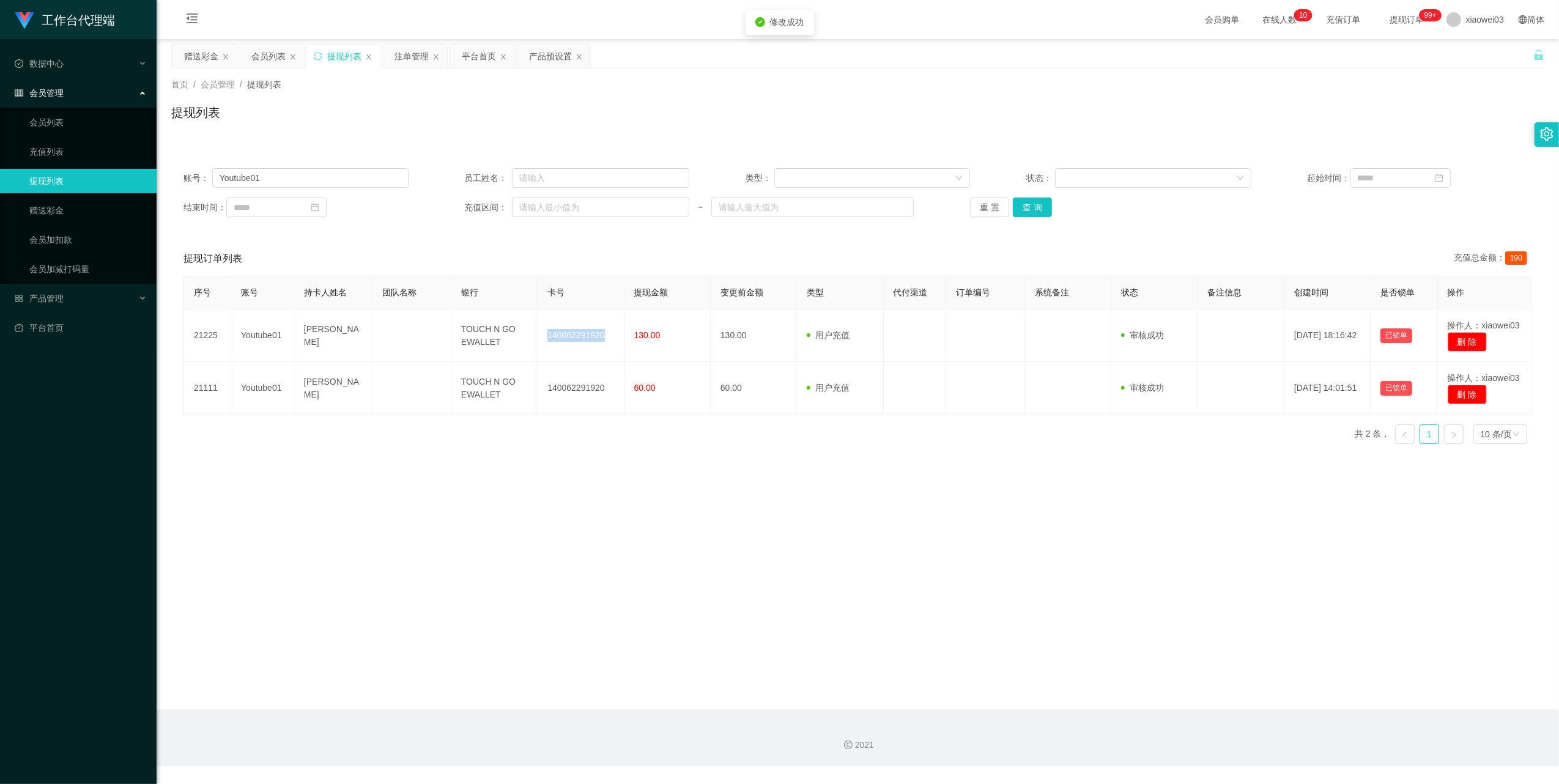
copy td "140062291920"
click at [368, 175] on input "Youtube01" at bounding box center [310, 178] width 196 height 20
paste input "gohlianchoon"
type input "gohlianchoon"
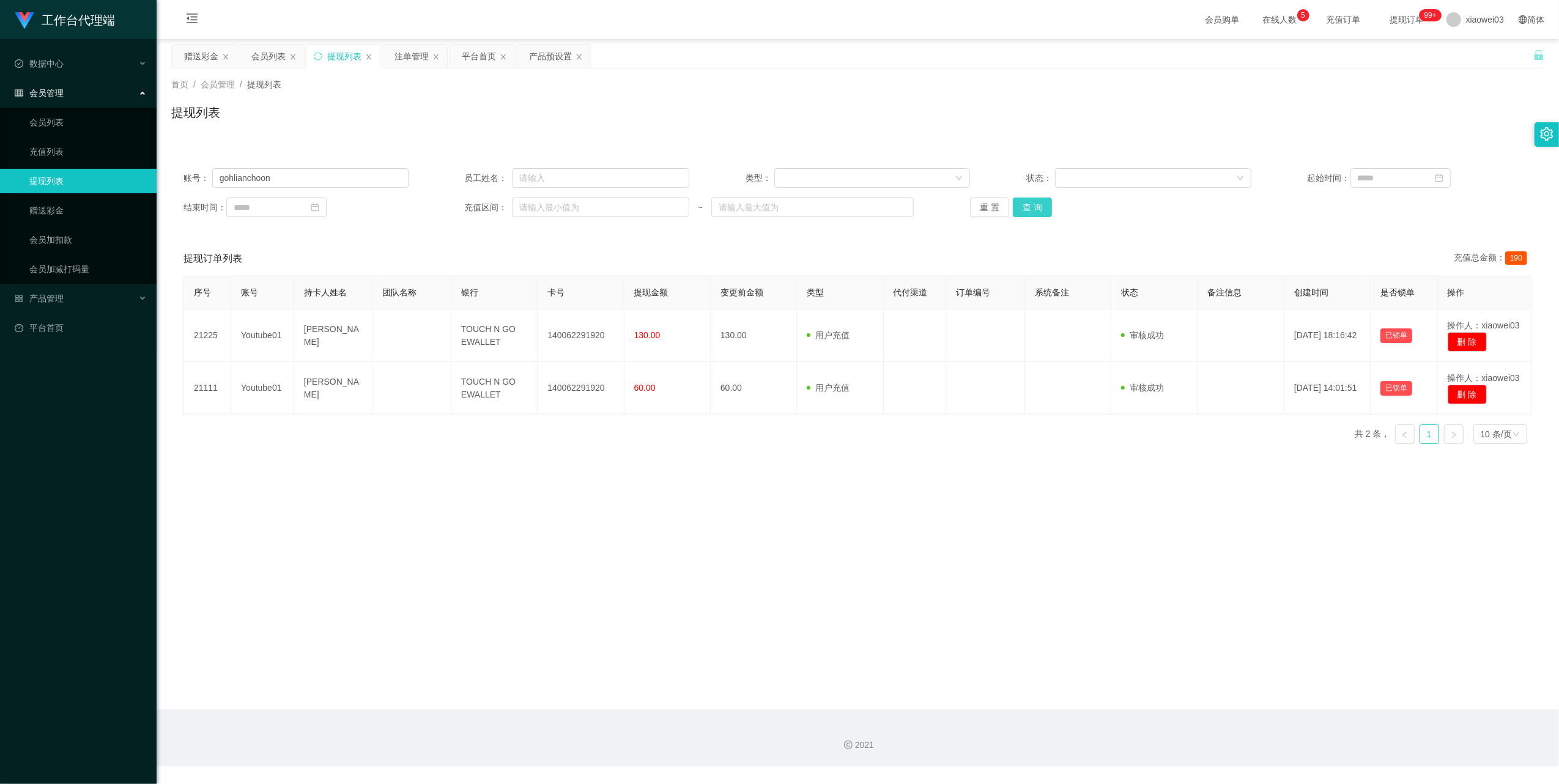
click at [1028, 213] on button "查 询" at bounding box center [1032, 207] width 40 height 20
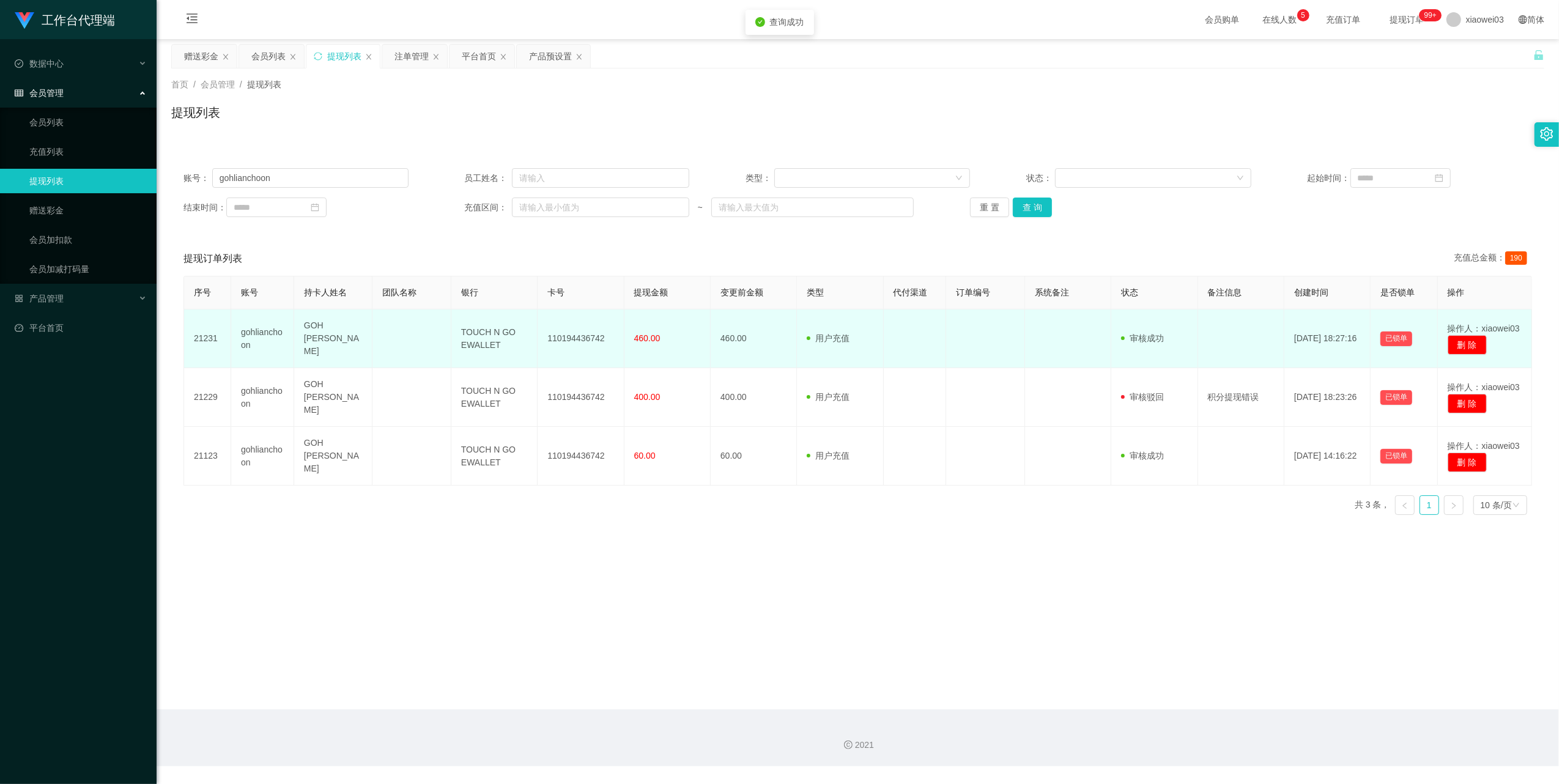
click at [590, 335] on td "110194436742" at bounding box center [581, 338] width 87 height 58
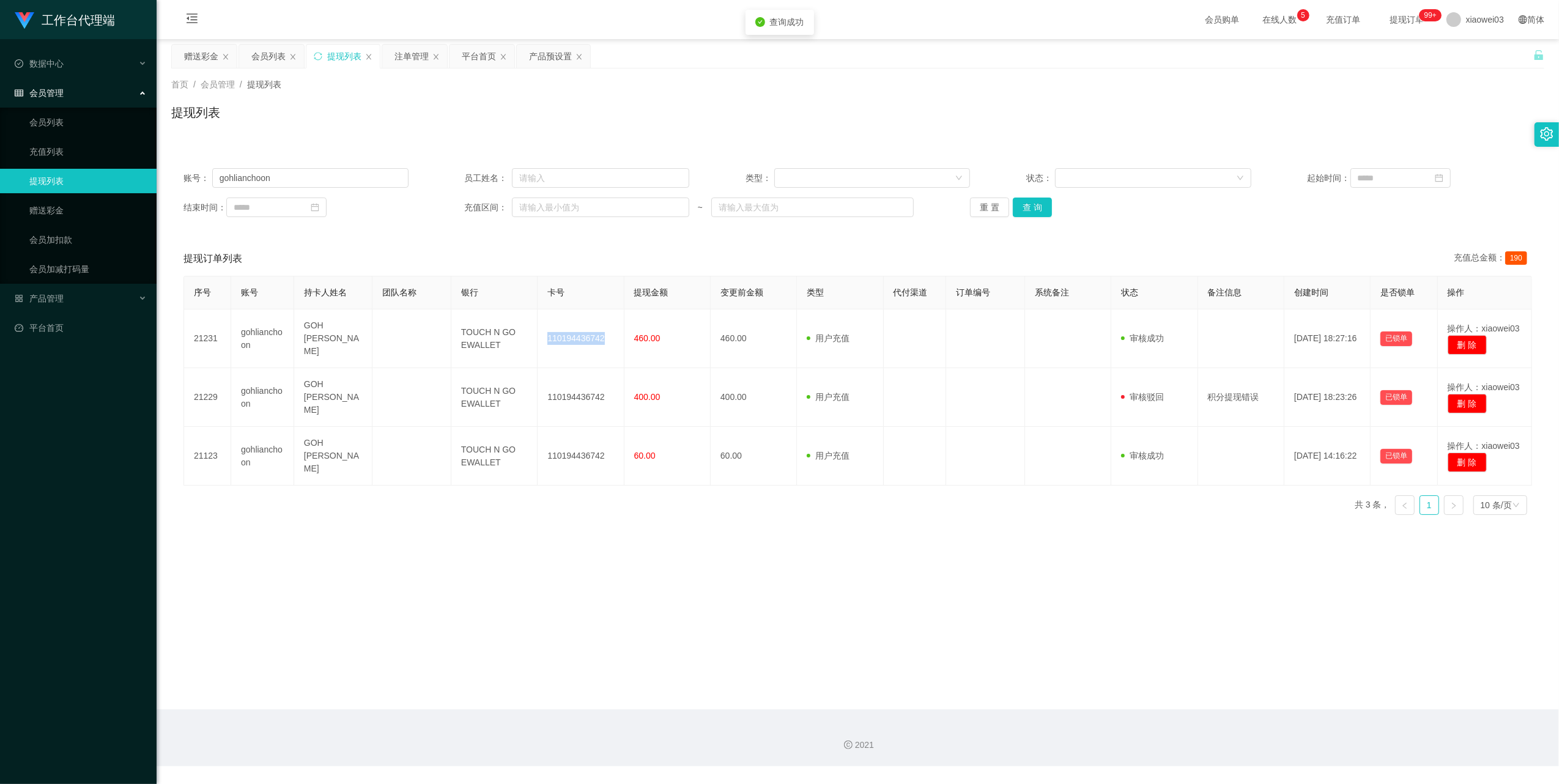
copy td "110194436742"
